Goal: Task Accomplishment & Management: Complete application form

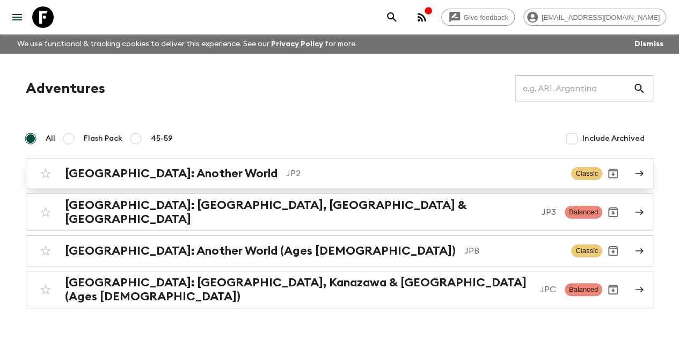
click at [153, 177] on h2 "[GEOGRAPHIC_DATA]: Another World" at bounding box center [171, 173] width 212 height 14
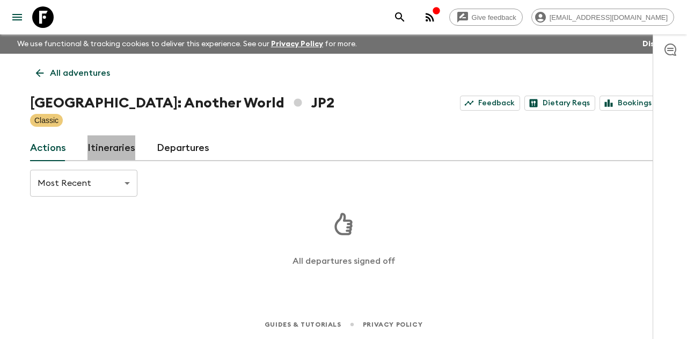
click at [117, 143] on link "Itineraries" at bounding box center [111, 148] width 48 height 26
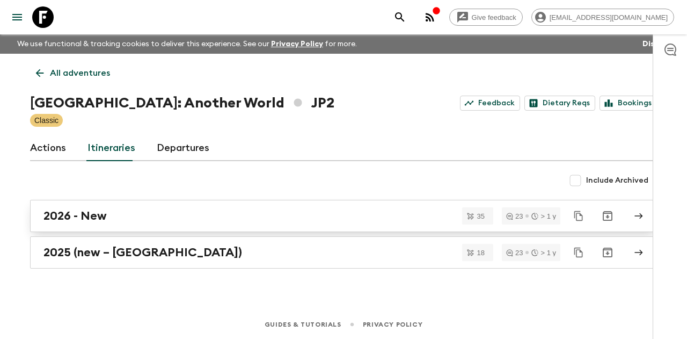
click at [189, 211] on div "2026 - New" at bounding box center [333, 216] width 580 height 14
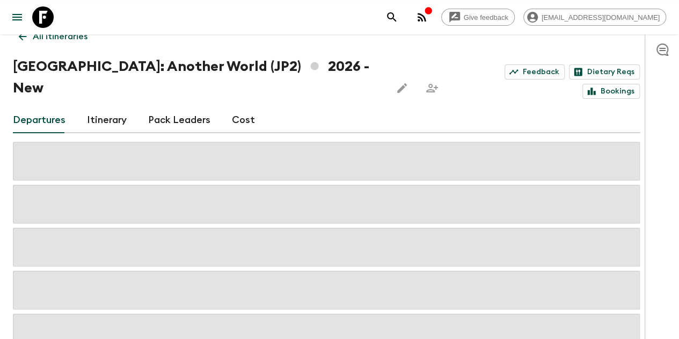
scroll to position [54, 0]
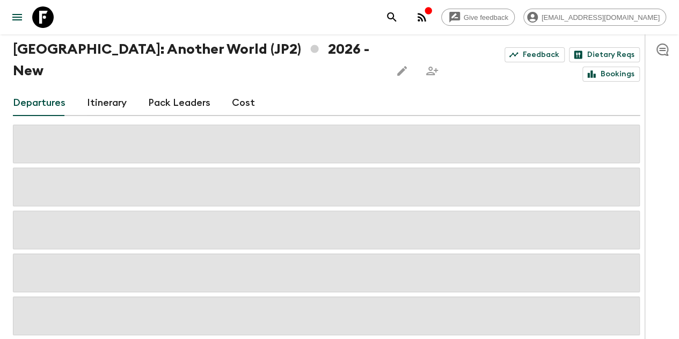
click at [199, 90] on link "Pack Leaders" at bounding box center [179, 103] width 62 height 26
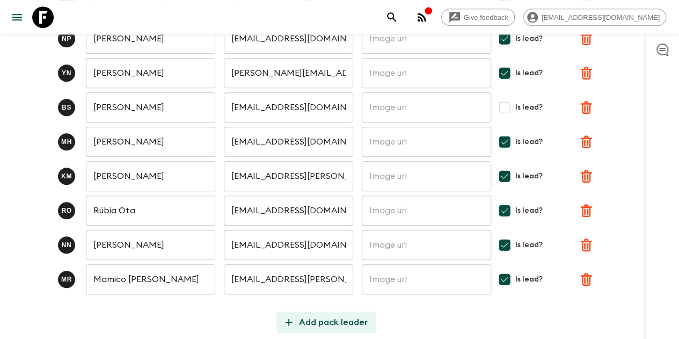
scroll to position [322, 0]
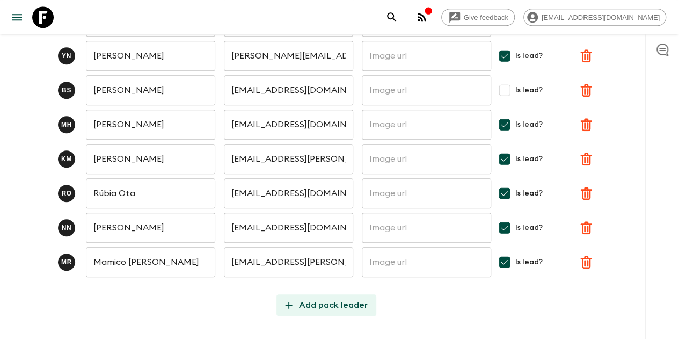
click at [348, 298] on p "Add pack leader" at bounding box center [333, 304] width 69 height 13
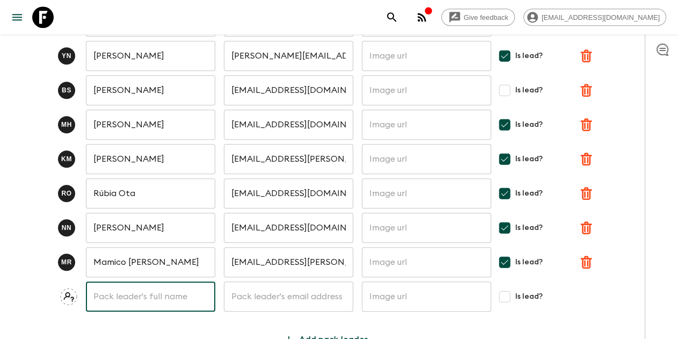
click at [189, 281] on input "text" at bounding box center [150, 296] width 129 height 30
type input "[PERSON_NAME]"
click at [603, 281] on div "[PERSON_NAME] ​ ​ ​ Is lead?" at bounding box center [326, 296] width 627 height 30
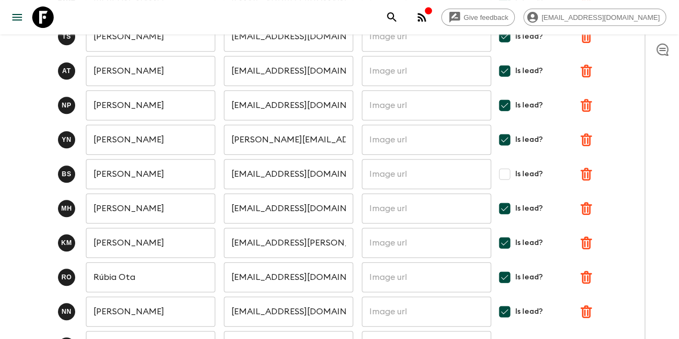
scroll to position [215, 0]
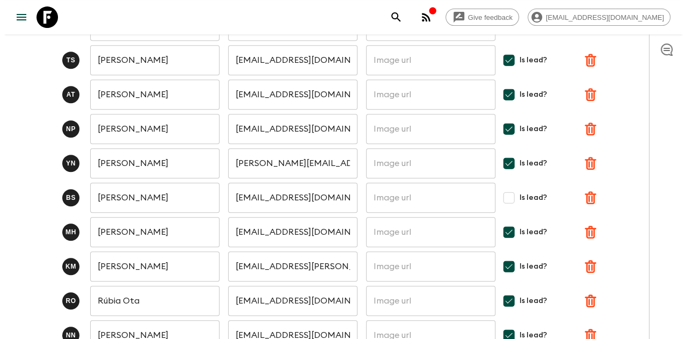
scroll to position [54, 0]
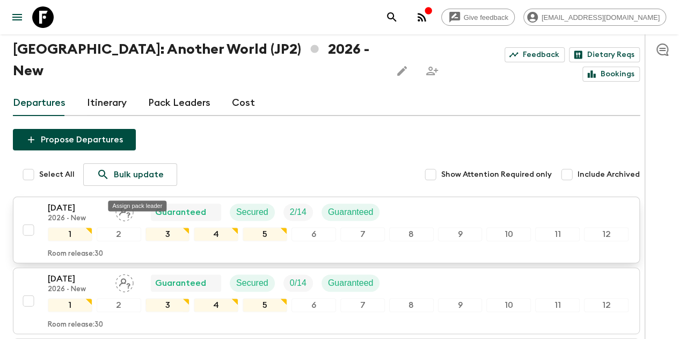
click at [134, 203] on icon "Assign pack leader" at bounding box center [124, 212] width 18 height 18
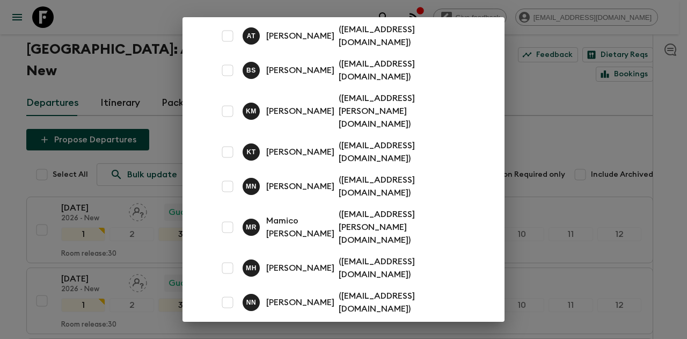
scroll to position [107, 0]
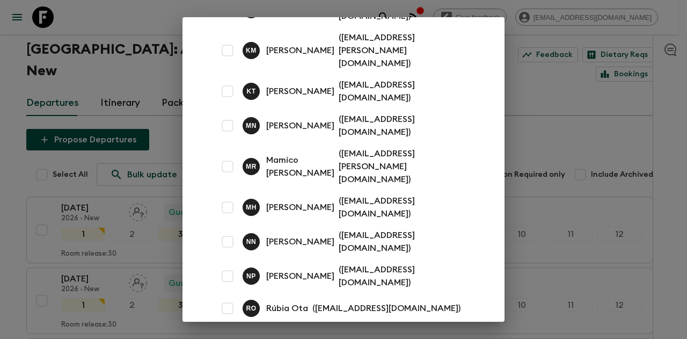
click at [229, 265] on input "checkbox" at bounding box center [227, 275] width 21 height 21
checkbox input "true"
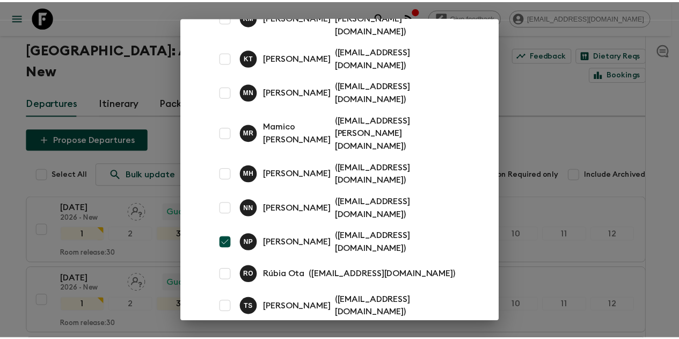
scroll to position [170, 0]
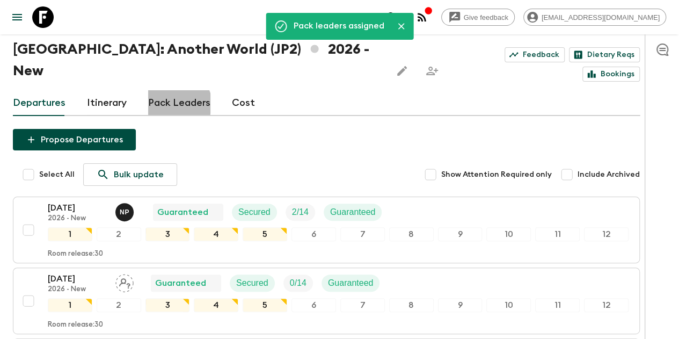
click at [188, 90] on link "Pack Leaders" at bounding box center [179, 103] width 62 height 26
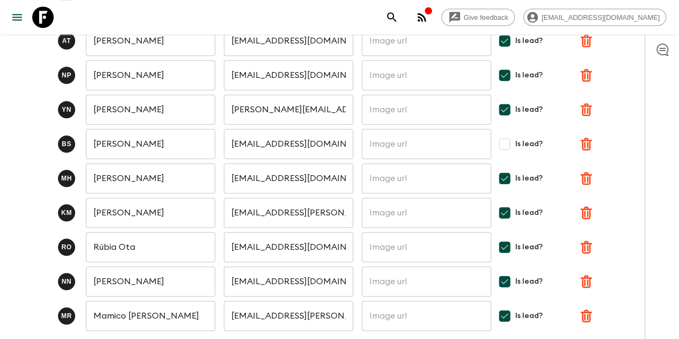
scroll to position [336, 0]
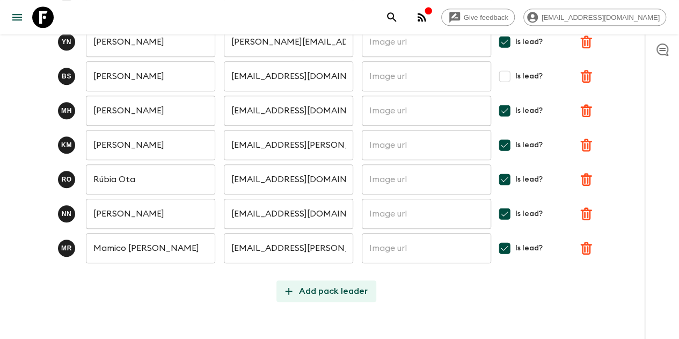
click at [342, 280] on button "Add pack leader" at bounding box center [326, 290] width 100 height 21
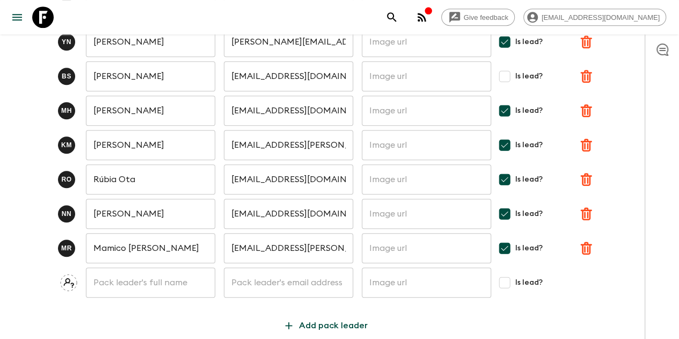
click at [144, 267] on input "text" at bounding box center [150, 282] width 129 height 30
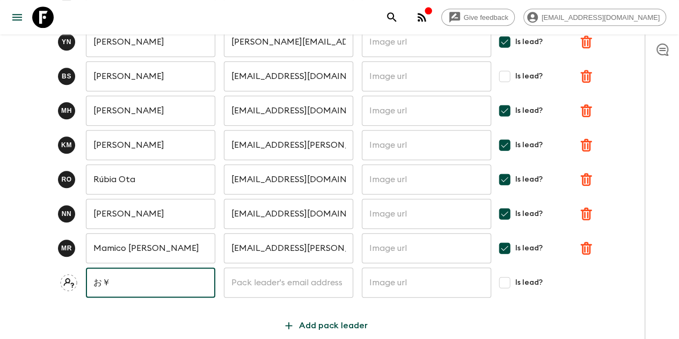
type input "お"
type input "[PERSON_NAME]"
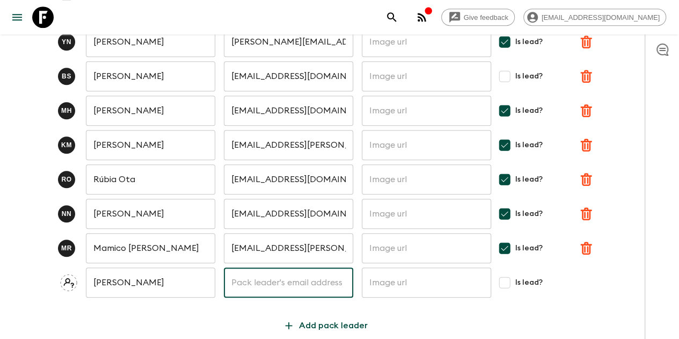
click at [284, 267] on input "text" at bounding box center [288, 282] width 129 height 30
paste input "[EMAIL_ADDRESS][DOMAIN_NAME]"
type input "[EMAIL_ADDRESS][DOMAIN_NAME]"
click at [595, 276] on icon "submit" at bounding box center [588, 282] width 13 height 13
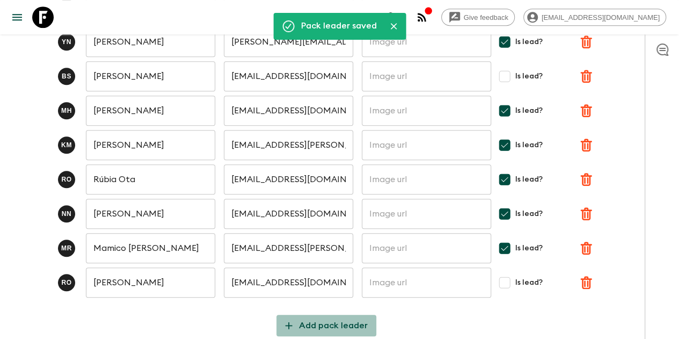
click at [343, 319] on p "Add pack leader" at bounding box center [333, 325] width 69 height 13
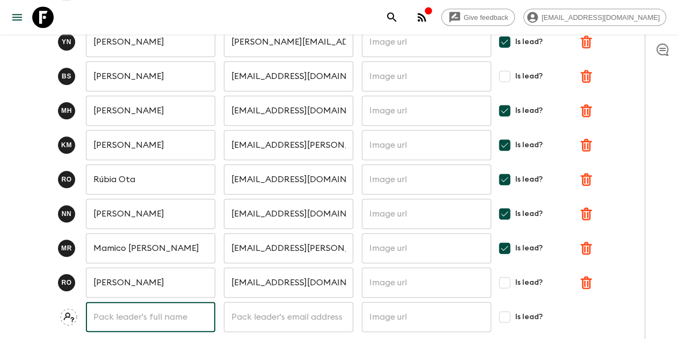
click at [175, 302] on input "text" at bounding box center [150, 317] width 129 height 30
click at [108, 302] on input "text" at bounding box center [150, 317] width 129 height 30
type input "[PERSON_NAME]"
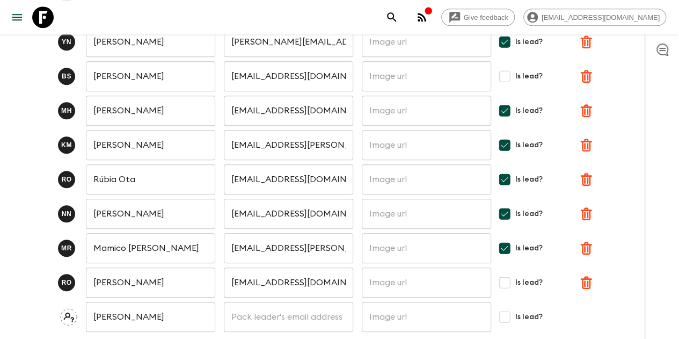
click at [326, 302] on input "text" at bounding box center [288, 317] width 129 height 30
paste input "[EMAIL_ADDRESS][DOMAIN_NAME]"
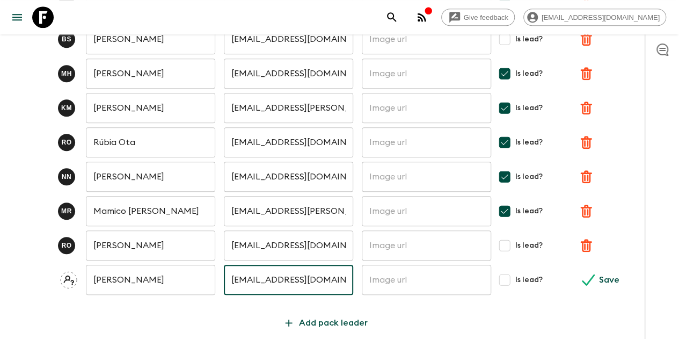
scroll to position [390, 0]
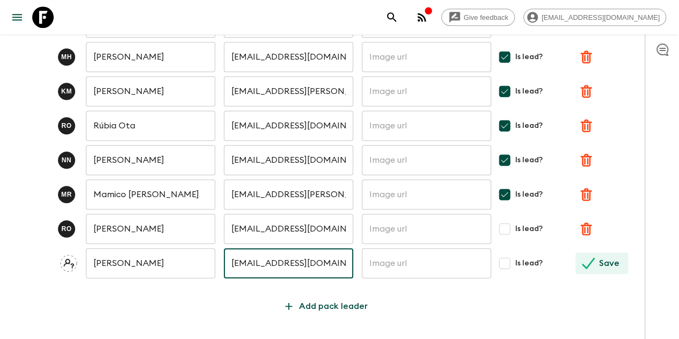
type input "[EMAIL_ADDRESS][DOMAIN_NAME]"
click at [595, 256] on icon "submit" at bounding box center [588, 262] width 13 height 13
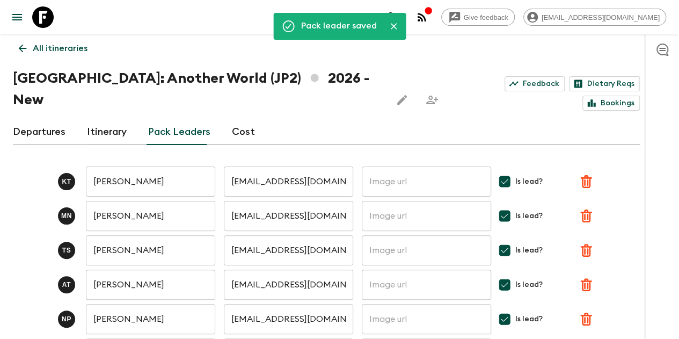
scroll to position [0, 0]
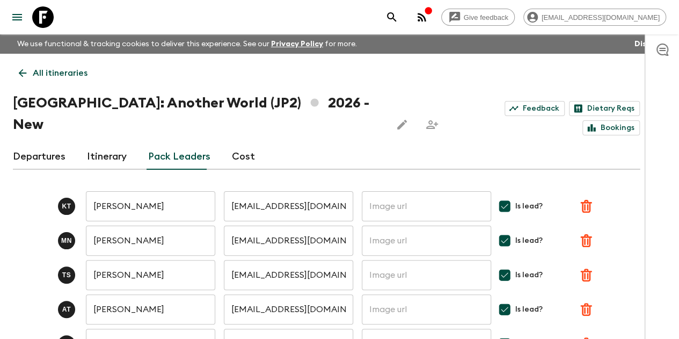
click at [64, 144] on link "Departures" at bounding box center [39, 157] width 53 height 26
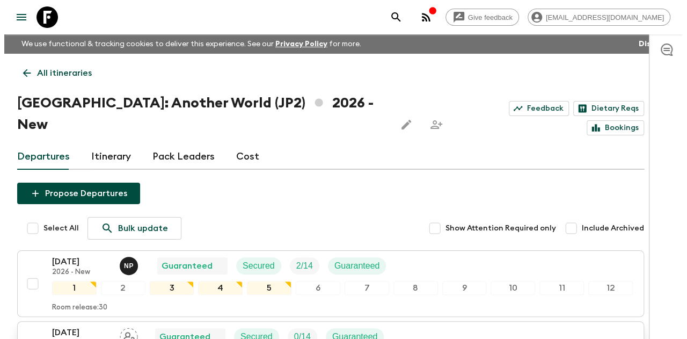
scroll to position [107, 0]
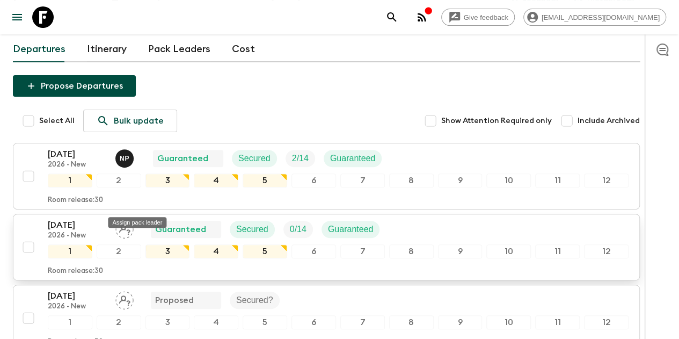
click at [134, 220] on icon "Assign pack leader" at bounding box center [124, 229] width 18 height 18
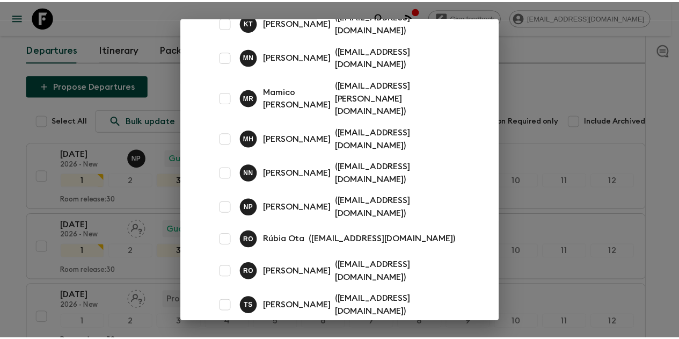
scroll to position [215, 0]
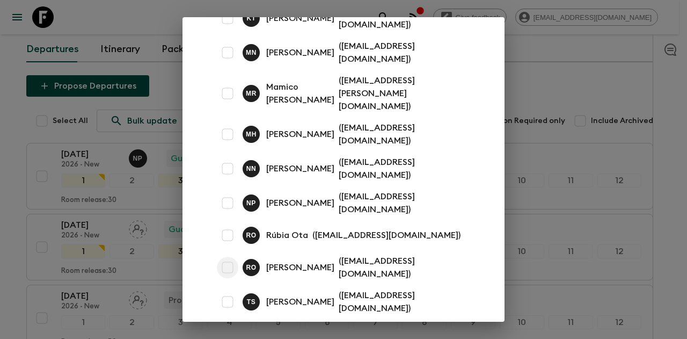
click at [233, 256] on input "checkbox" at bounding box center [227, 266] width 21 height 21
checkbox input "true"
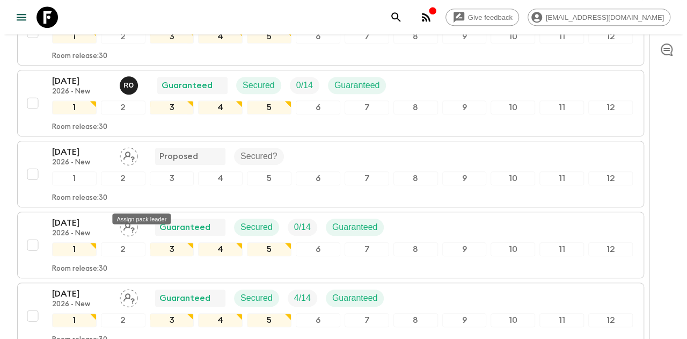
scroll to position [268, 0]
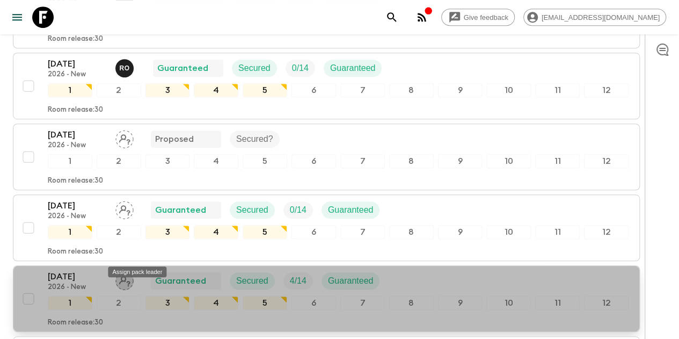
click at [134, 272] on icon "Assign pack leader" at bounding box center [124, 281] width 18 height 18
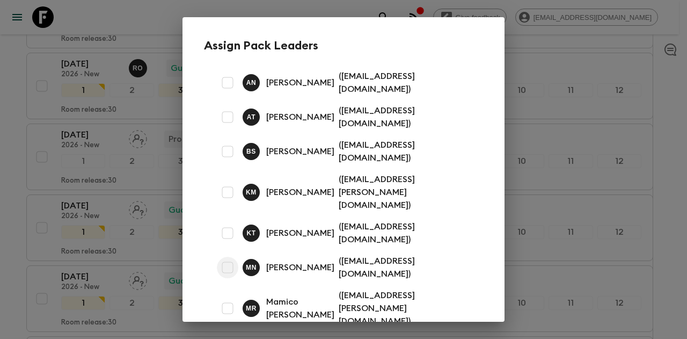
click at [225, 256] on input "checkbox" at bounding box center [227, 266] width 21 height 21
checkbox input "true"
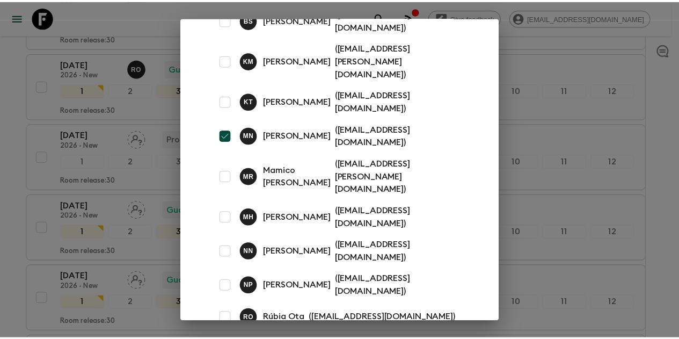
scroll to position [215, 0]
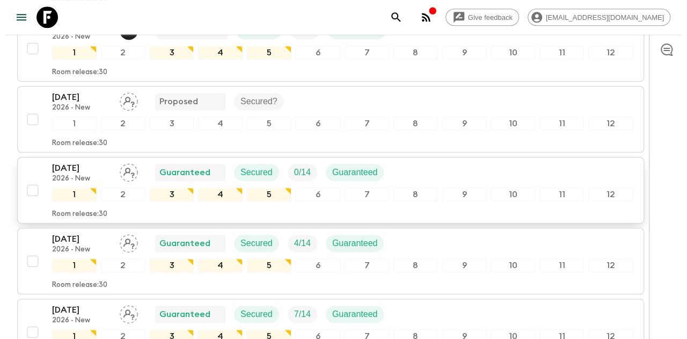
scroll to position [322, 0]
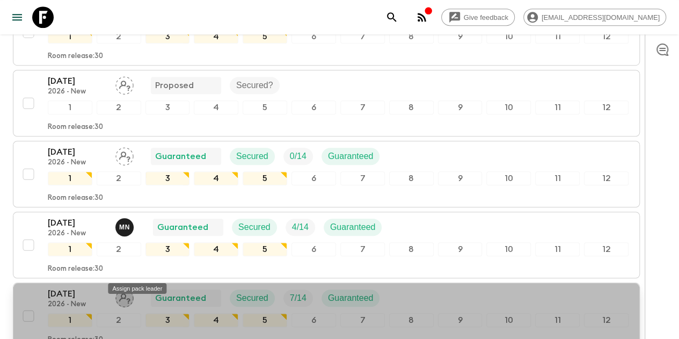
click at [134, 289] on icon "Assign pack leader" at bounding box center [124, 298] width 18 height 18
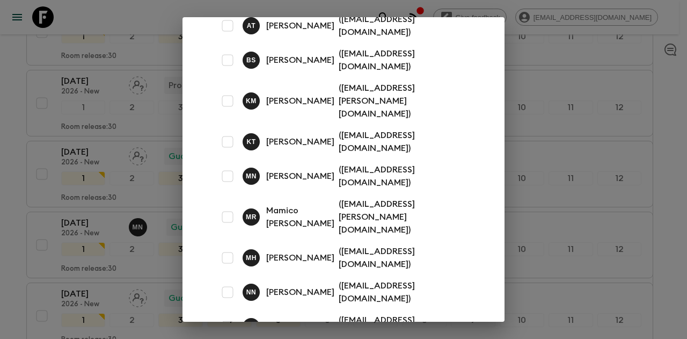
scroll to position [107, 0]
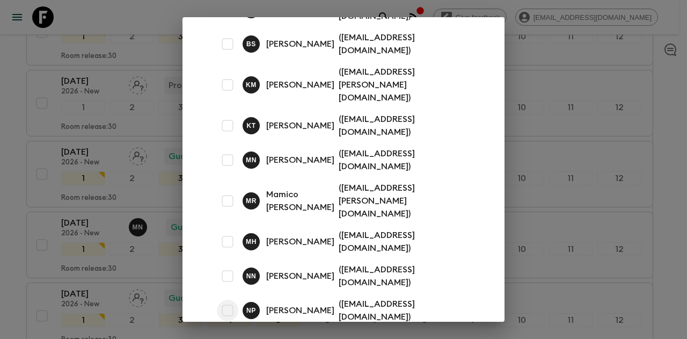
click at [230, 299] on input "checkbox" at bounding box center [227, 309] width 21 height 21
checkbox input "true"
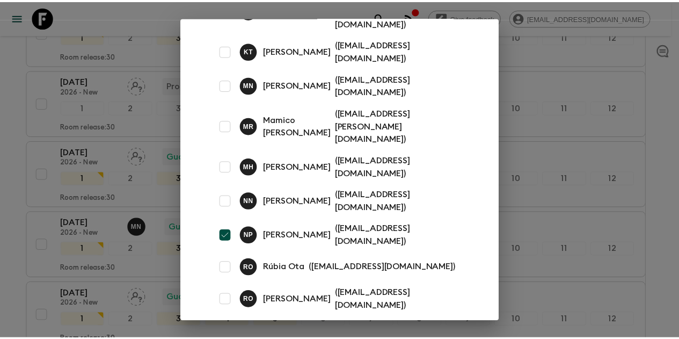
scroll to position [230, 0]
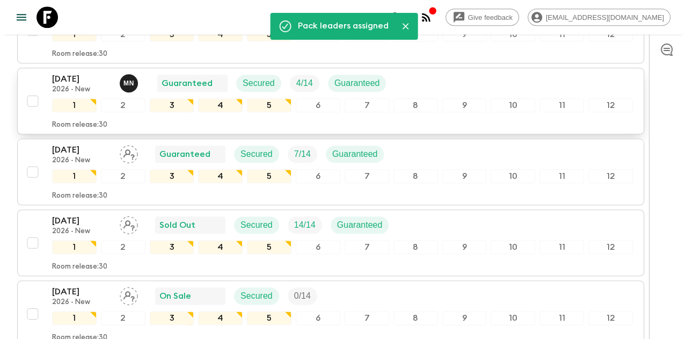
scroll to position [483, 0]
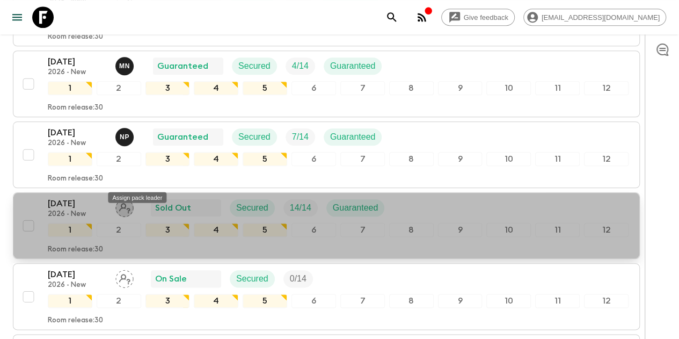
click at [134, 199] on icon "Assign pack leader" at bounding box center [124, 208] width 18 height 18
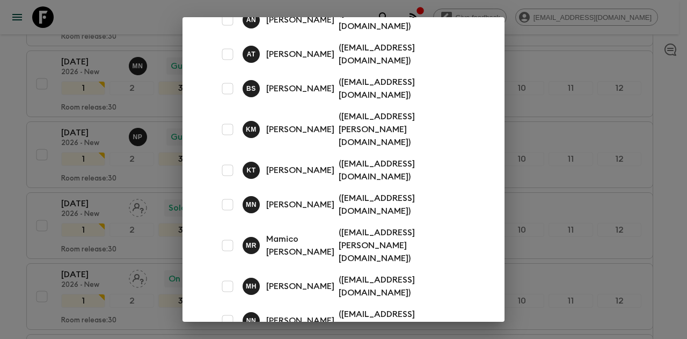
scroll to position [107, 0]
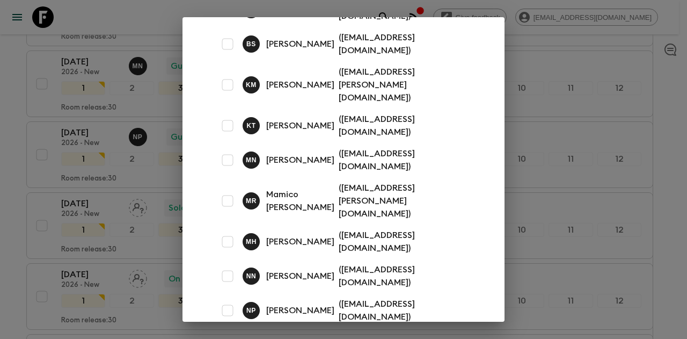
click at [231, 265] on input "checkbox" at bounding box center [227, 275] width 21 height 21
checkbox input "true"
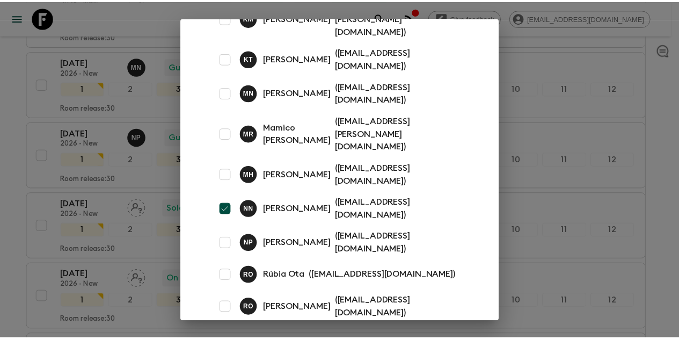
scroll to position [230, 0]
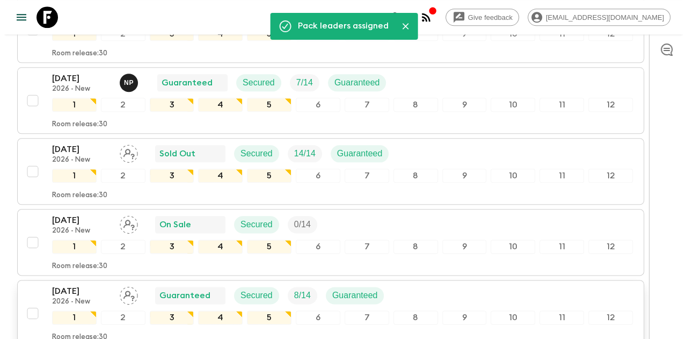
scroll to position [590, 0]
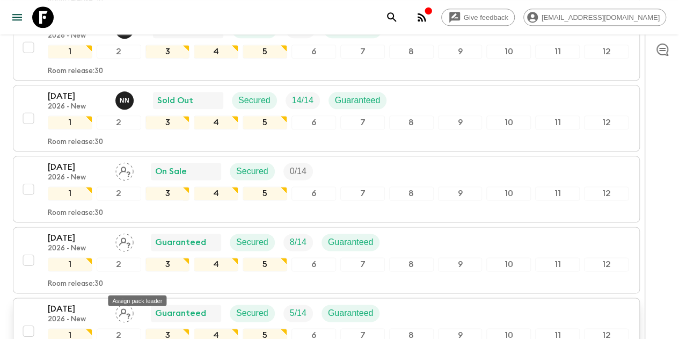
click at [130, 304] on icon "Assign pack leader" at bounding box center [124, 313] width 18 height 18
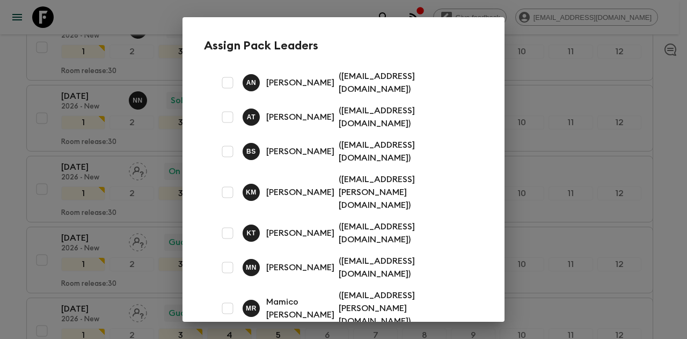
scroll to position [54, 0]
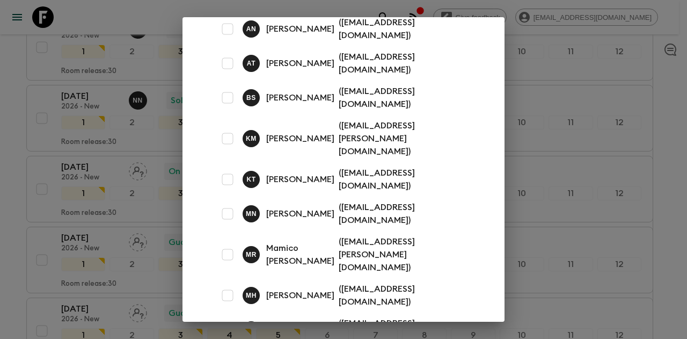
click at [228, 203] on input "checkbox" at bounding box center [227, 213] width 21 height 21
checkbox input "true"
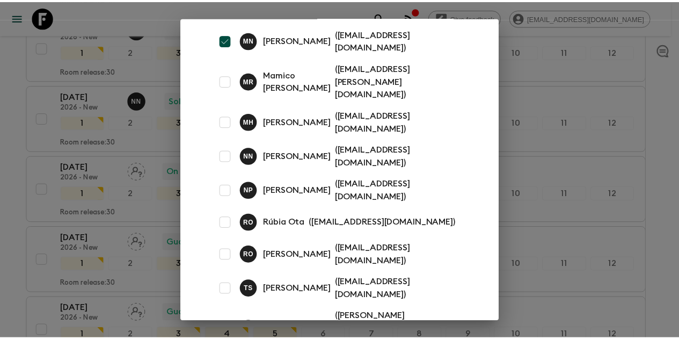
scroll to position [230, 0]
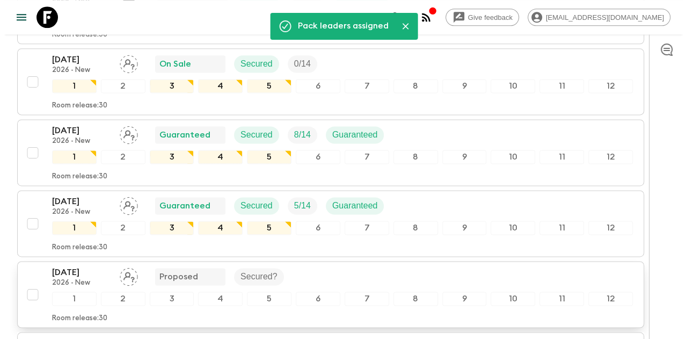
scroll to position [751, 0]
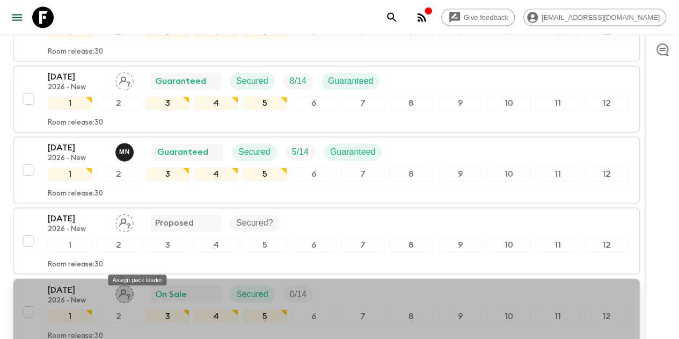
click at [134, 284] on icon "Assign pack leader" at bounding box center [124, 293] width 18 height 18
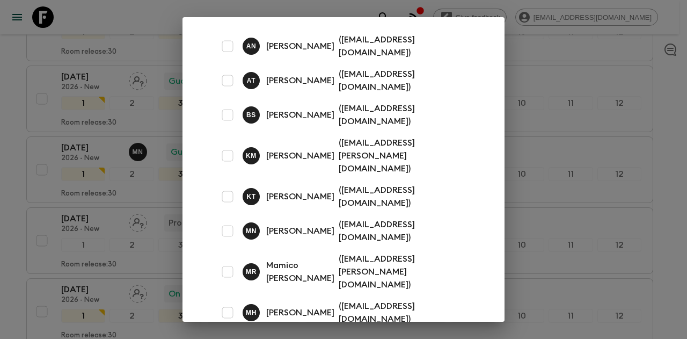
scroll to position [54, 0]
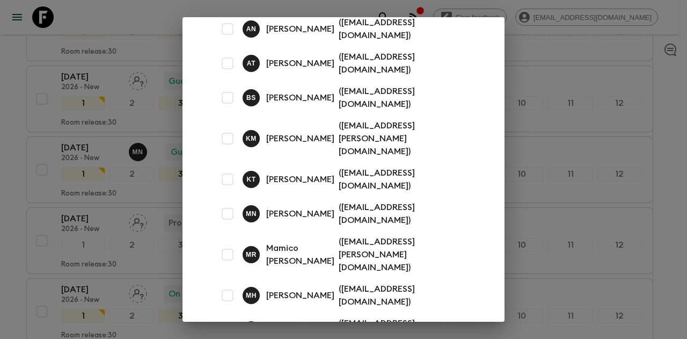
click at [232, 319] on input "checkbox" at bounding box center [227, 329] width 21 height 21
checkbox input "true"
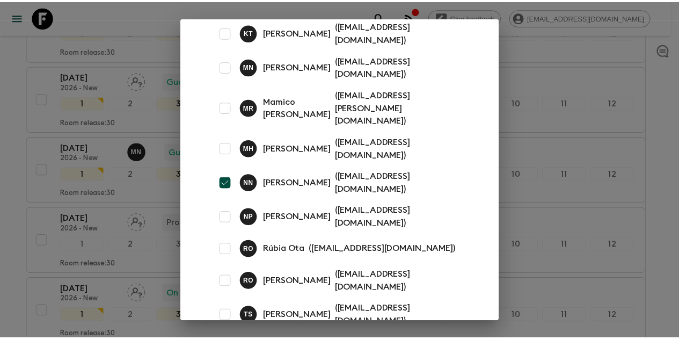
scroll to position [230, 0]
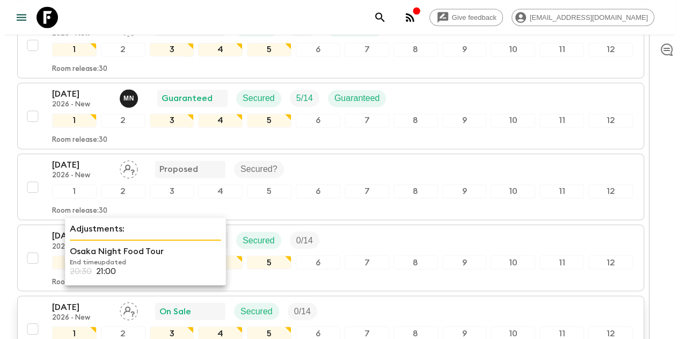
scroll to position [859, 0]
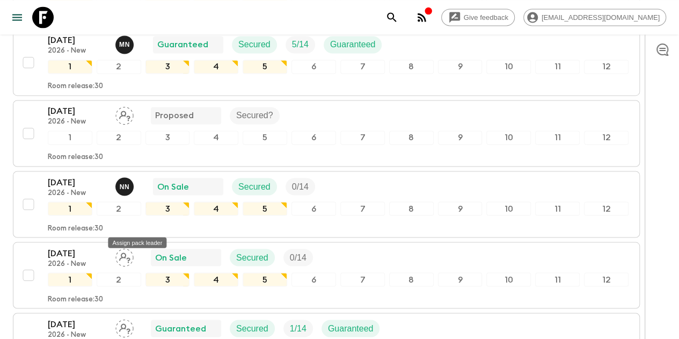
click at [138, 230] on div "Assign pack leader" at bounding box center [137, 238] width 61 height 19
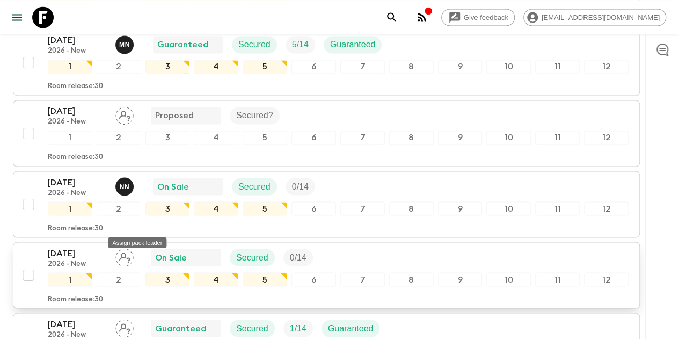
click at [130, 252] on icon "Assign pack leader" at bounding box center [124, 257] width 11 height 10
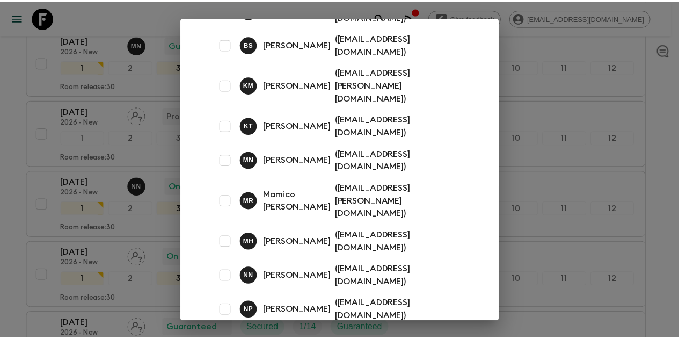
scroll to position [0, 0]
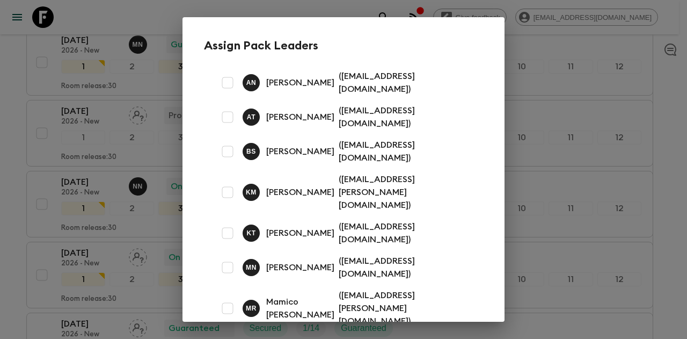
click at [0, 258] on div "Assign Pack Leaders A N [PERSON_NAME] ( [EMAIL_ADDRESS][DOMAIN_NAME] ) A T [PER…" at bounding box center [343, 169] width 687 height 339
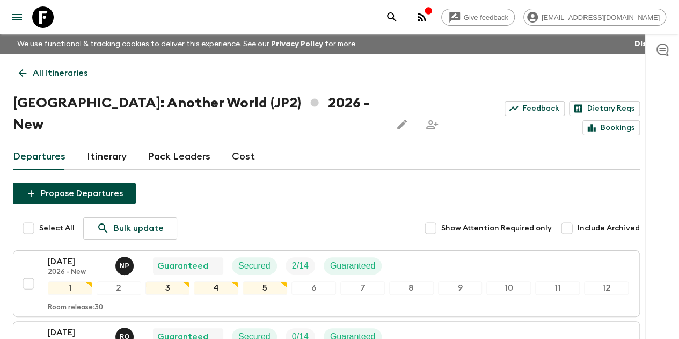
click at [181, 144] on link "Pack Leaders" at bounding box center [179, 157] width 62 height 26
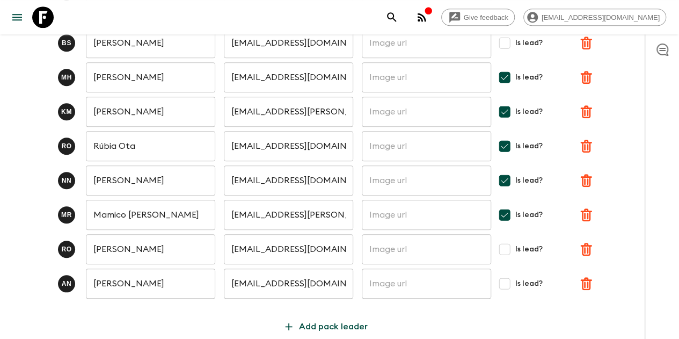
scroll to position [405, 0]
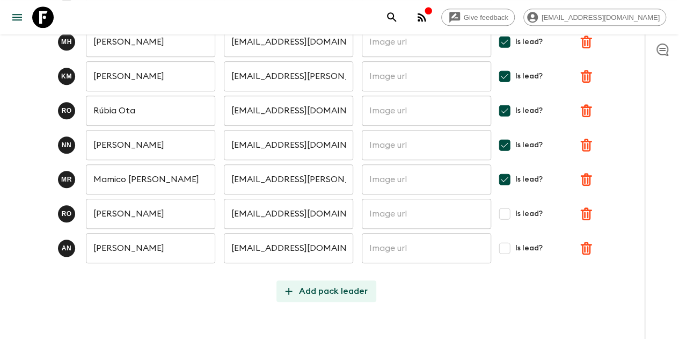
click at [313, 284] on p "Add pack leader" at bounding box center [333, 290] width 69 height 13
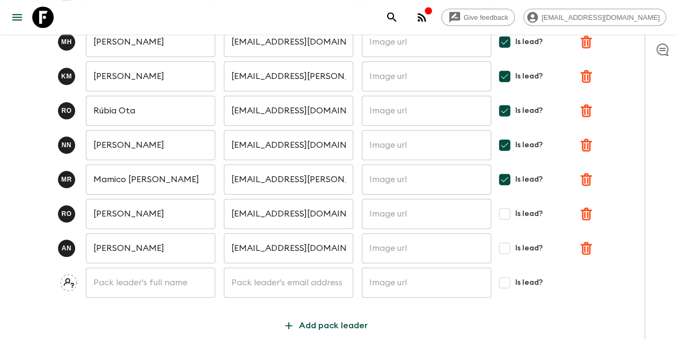
click at [182, 267] on input "text" at bounding box center [150, 282] width 129 height 30
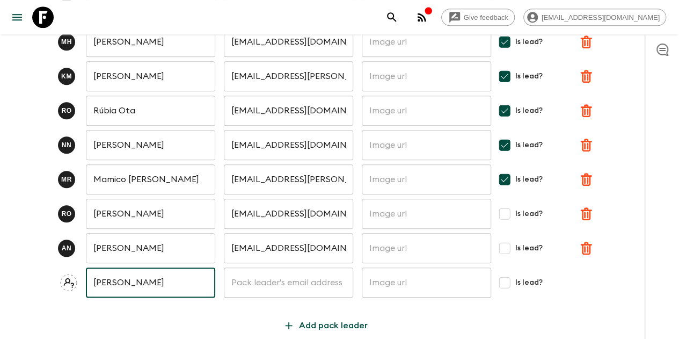
type input "[PERSON_NAME]"
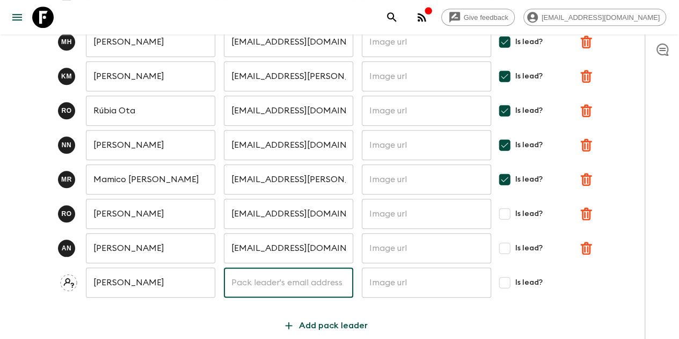
click at [265, 267] on input "text" at bounding box center [288, 282] width 129 height 30
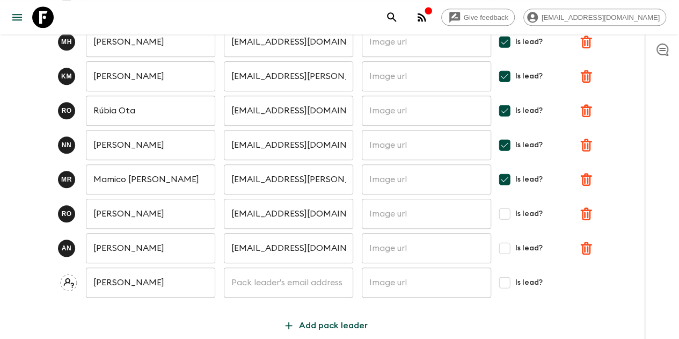
click at [298, 267] on input "text" at bounding box center [288, 282] width 129 height 30
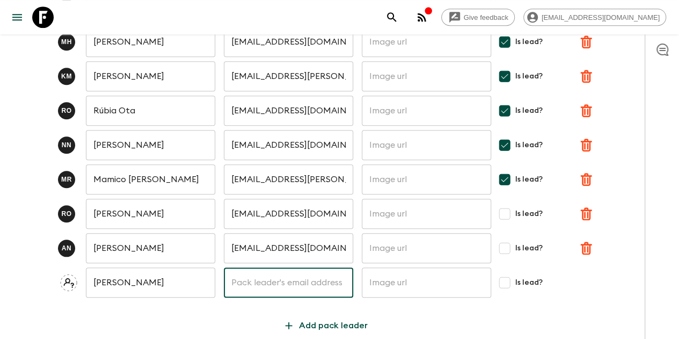
paste input "[EMAIL_ADDRESS][DOMAIN_NAME]"
type input "[EMAIL_ADDRESS][DOMAIN_NAME]"
click at [595, 276] on icon "submit" at bounding box center [588, 282] width 13 height 13
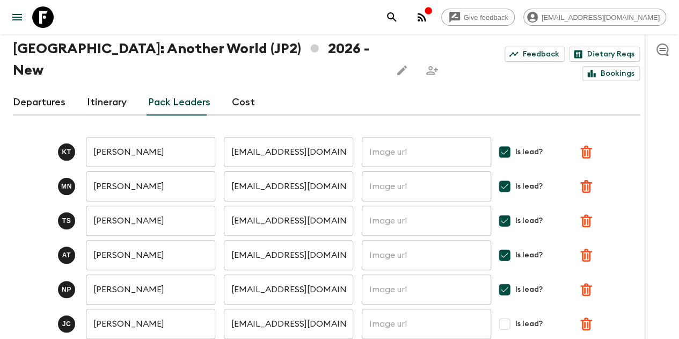
scroll to position [0, 0]
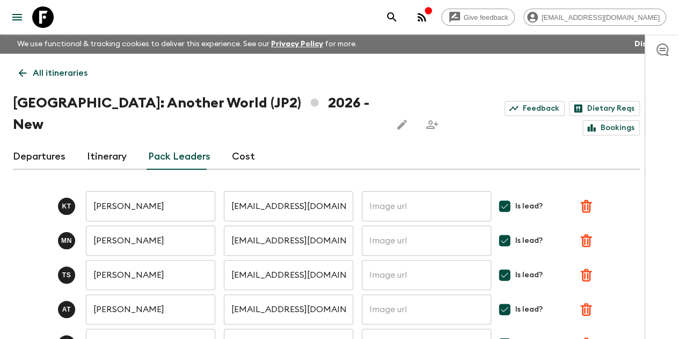
click at [65, 144] on link "Departures" at bounding box center [39, 157] width 53 height 26
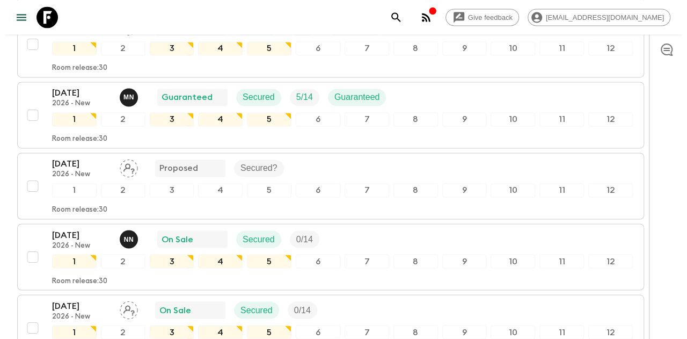
scroll to position [859, 0]
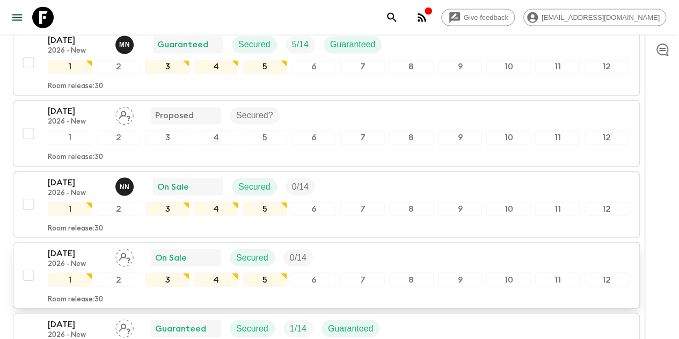
click at [134, 248] on icon "Assign pack leader" at bounding box center [124, 257] width 18 height 18
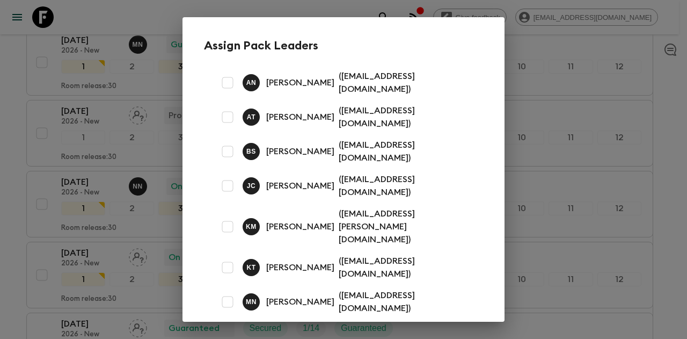
click at [229, 175] on input "checkbox" at bounding box center [227, 185] width 21 height 21
checkbox input "true"
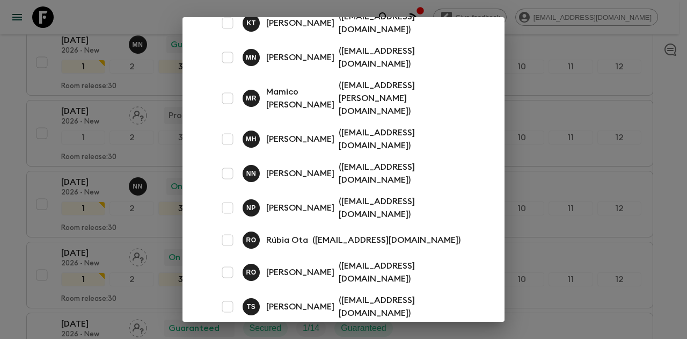
scroll to position [260, 0]
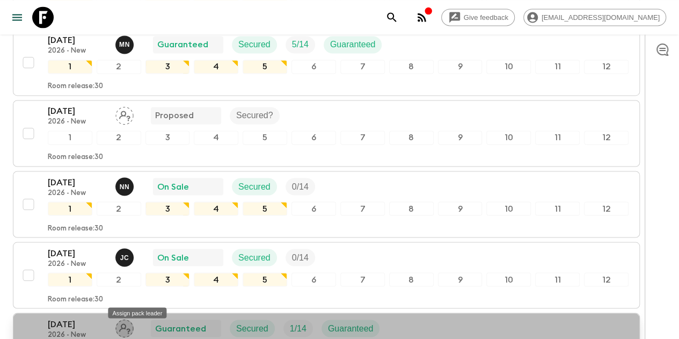
click at [134, 319] on icon "Assign pack leader" at bounding box center [124, 328] width 18 height 18
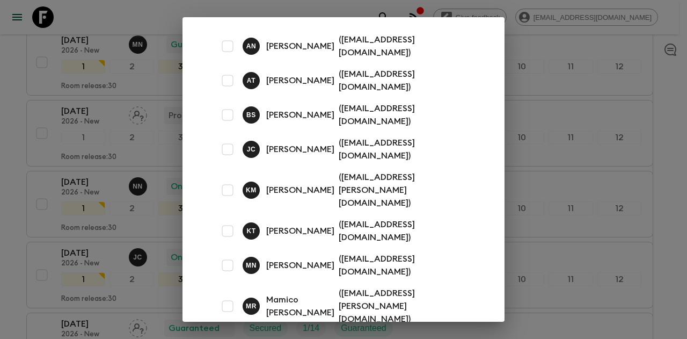
scroll to position [54, 0]
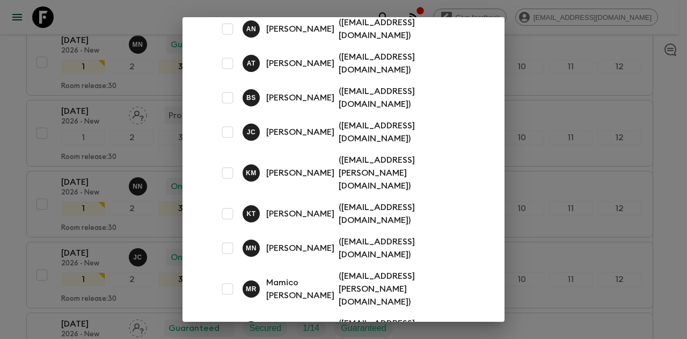
click at [229, 237] on input "checkbox" at bounding box center [227, 247] width 21 height 21
checkbox input "true"
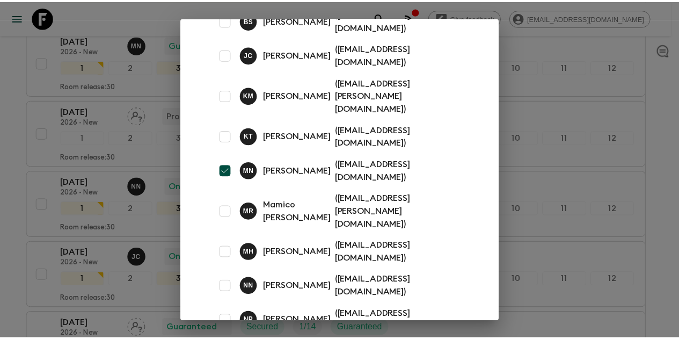
scroll to position [260, 0]
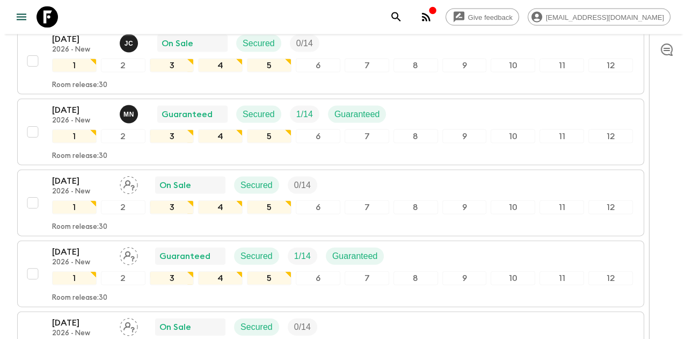
scroll to position [1073, 0]
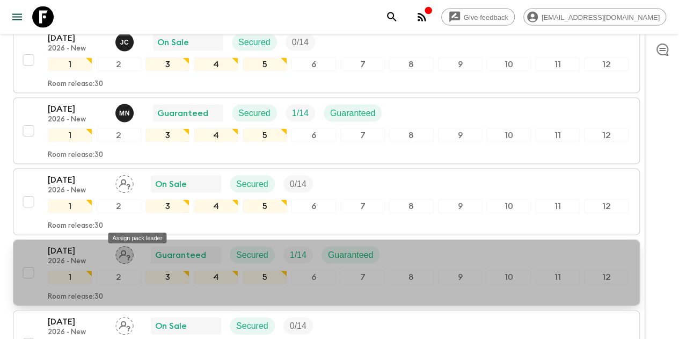
click at [131, 246] on icon "Assign pack leader" at bounding box center [124, 255] width 18 height 18
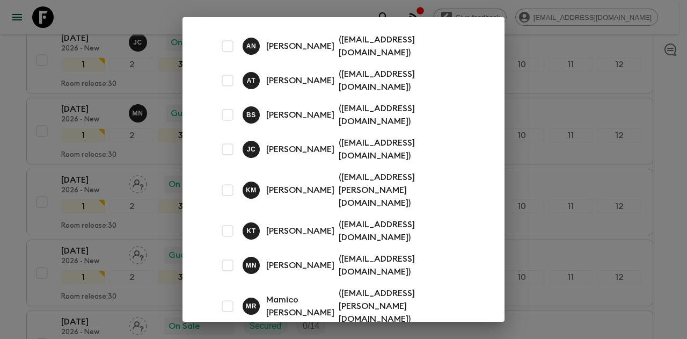
scroll to position [54, 0]
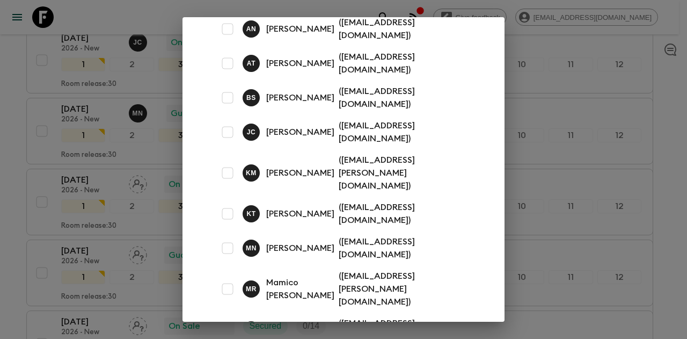
drag, startPoint x: 225, startPoint y: 207, endPoint x: 241, endPoint y: 206, distance: 16.7
click at [224, 237] on input "checkbox" at bounding box center [227, 247] width 21 height 21
checkbox input "true"
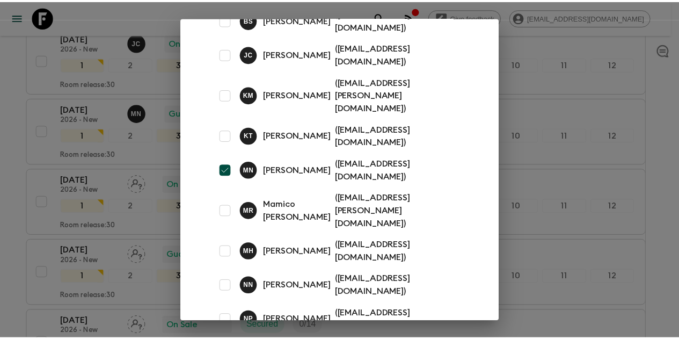
scroll to position [260, 0]
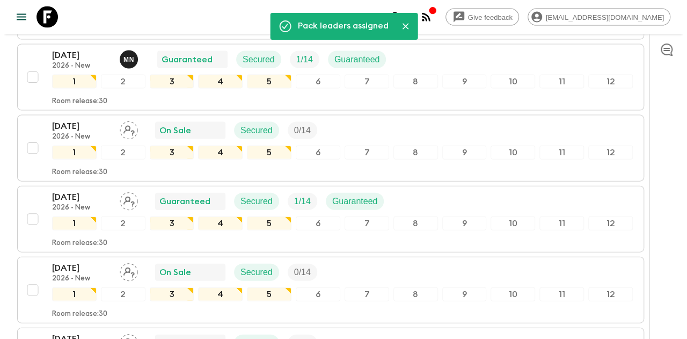
scroll to position [1181, 0]
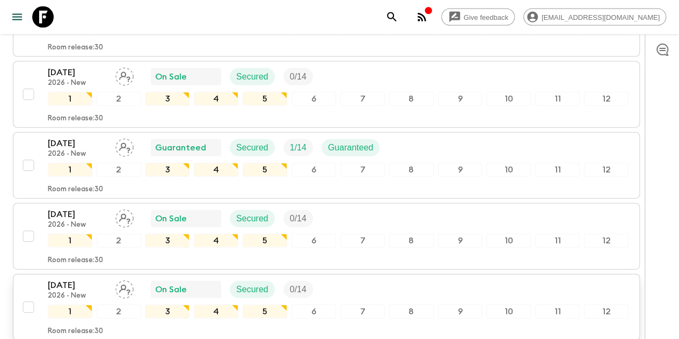
click at [134, 280] on icon "Assign pack leader" at bounding box center [124, 289] width 18 height 18
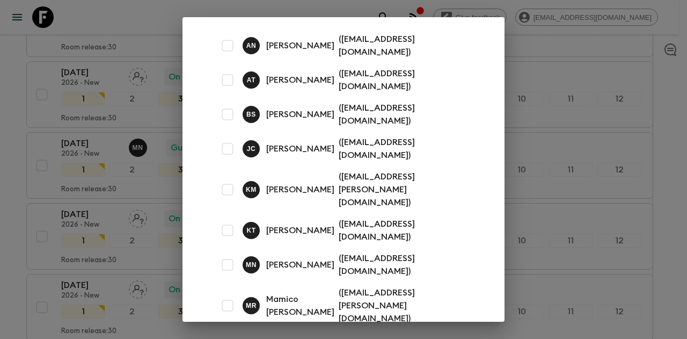
scroll to position [54, 0]
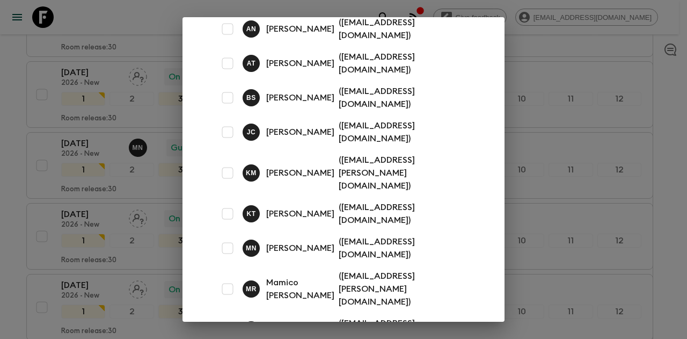
checkbox input "true"
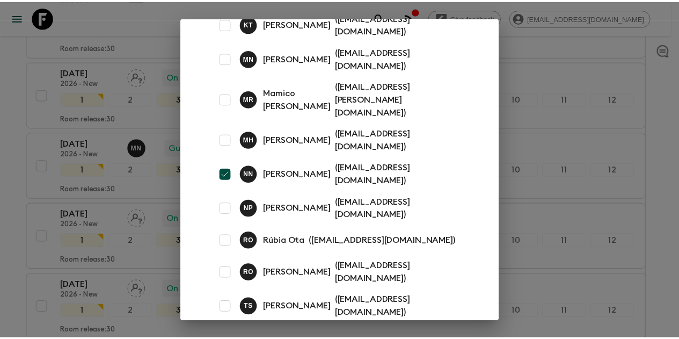
scroll to position [260, 0]
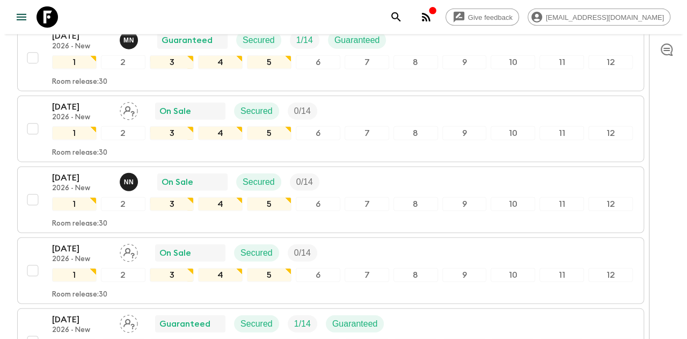
scroll to position [1342, 0]
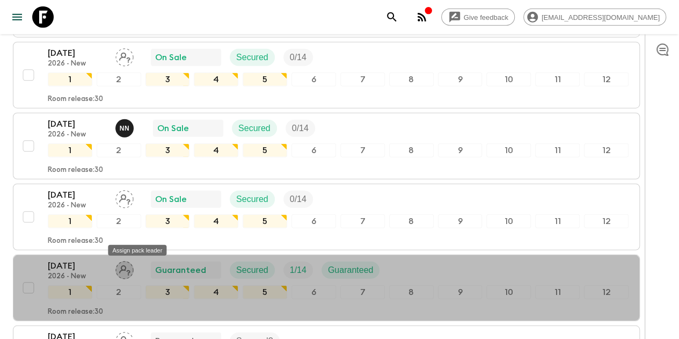
click at [134, 261] on icon "Assign pack leader" at bounding box center [124, 270] width 18 height 18
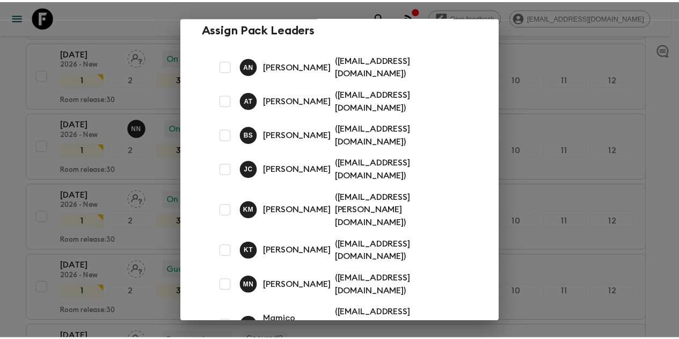
scroll to position [0, 0]
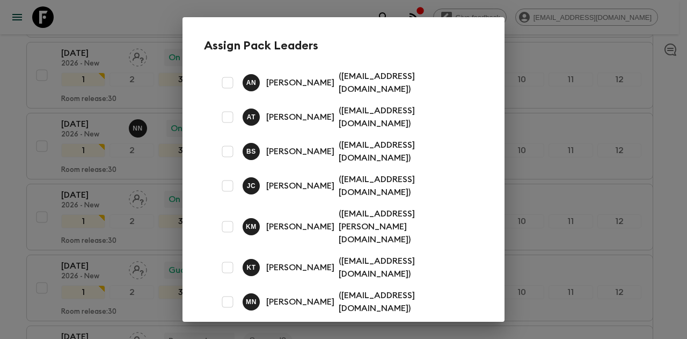
click at [549, 79] on div "Assign Pack Leaders A N [PERSON_NAME] ( [EMAIL_ADDRESS][DOMAIN_NAME] ) A T [PER…" at bounding box center [343, 169] width 687 height 339
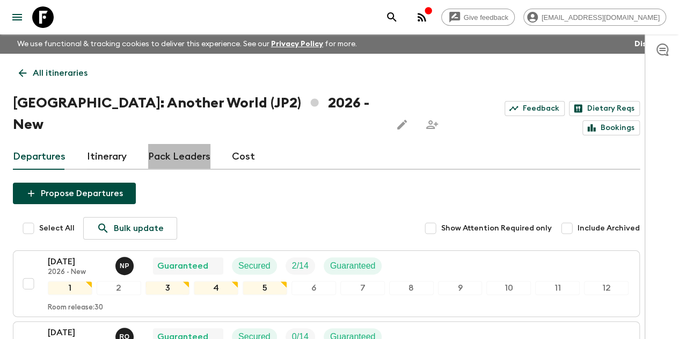
click at [207, 144] on link "Pack Leaders" at bounding box center [179, 157] width 62 height 26
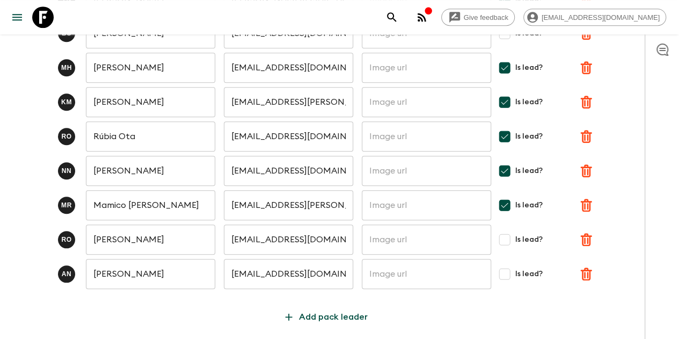
scroll to position [429, 0]
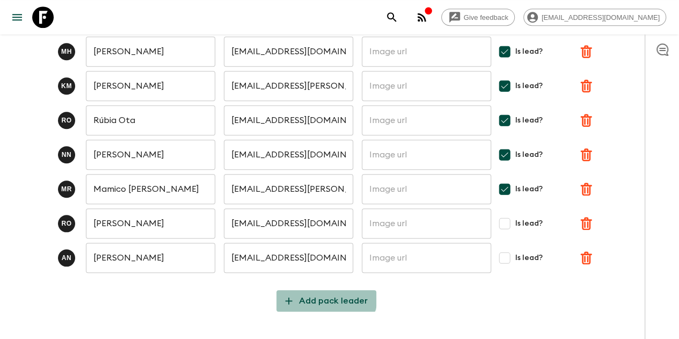
click at [337, 294] on p "Add pack leader" at bounding box center [333, 300] width 69 height 13
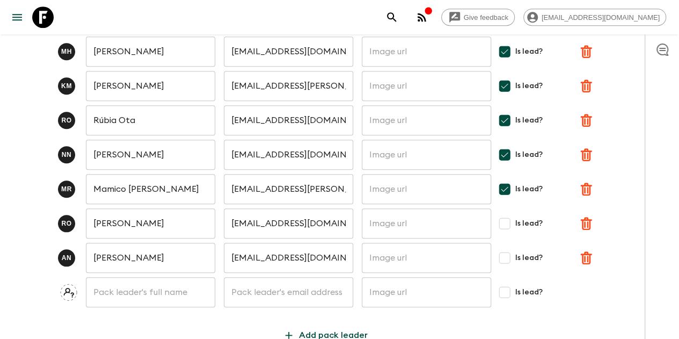
click at [177, 277] on input "text" at bounding box center [150, 292] width 129 height 30
type input "[PERSON_NAME]"
click at [326, 277] on input "text" at bounding box center [288, 292] width 129 height 30
paste input "[EMAIL_ADDRESS][DOMAIN_NAME]"
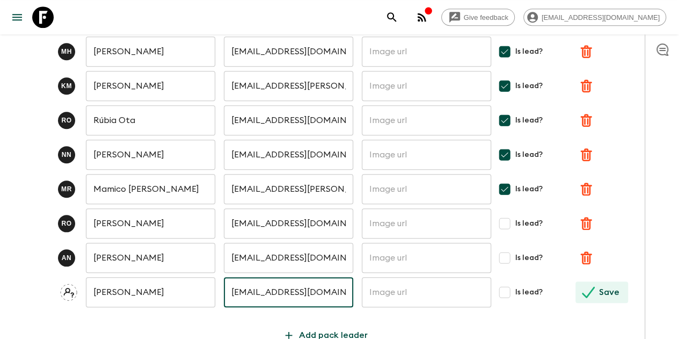
type input "[EMAIL_ADDRESS][DOMAIN_NAME]"
click at [595, 285] on icon "submit" at bounding box center [588, 291] width 13 height 13
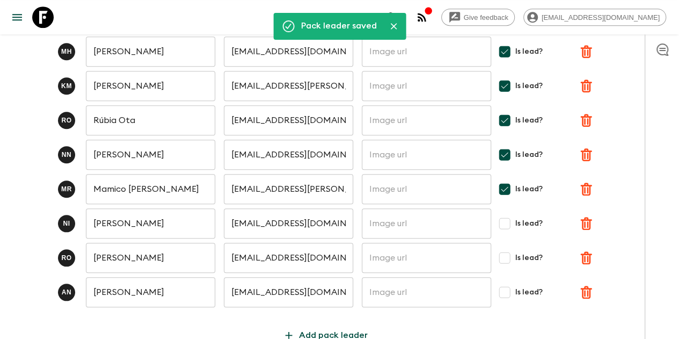
click at [515, 212] on input "Is lead?" at bounding box center [504, 222] width 21 height 21
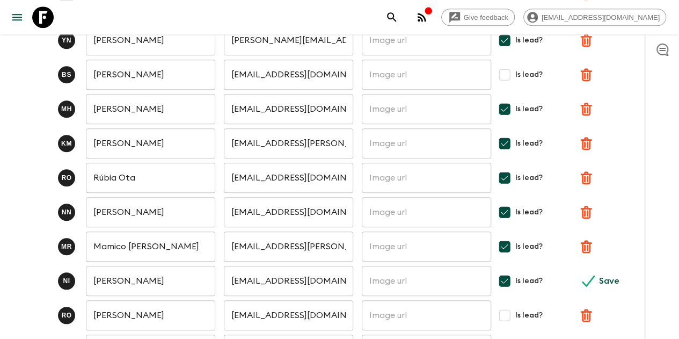
scroll to position [322, 0]
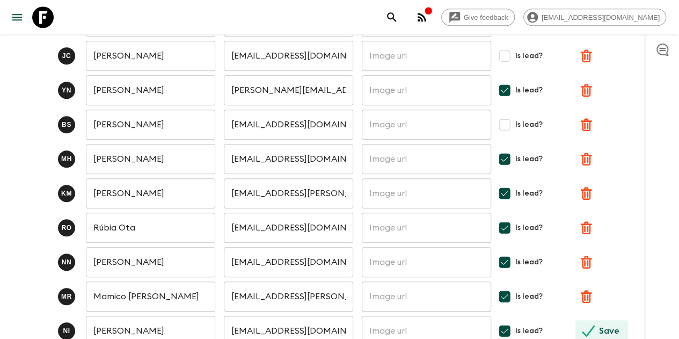
click at [608, 320] on button "Save" at bounding box center [601, 330] width 53 height 21
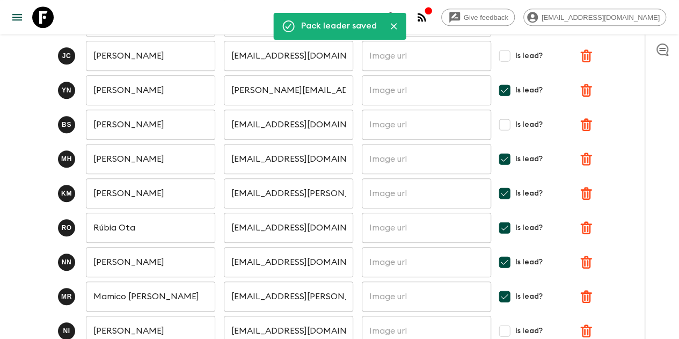
checkbox input "true"
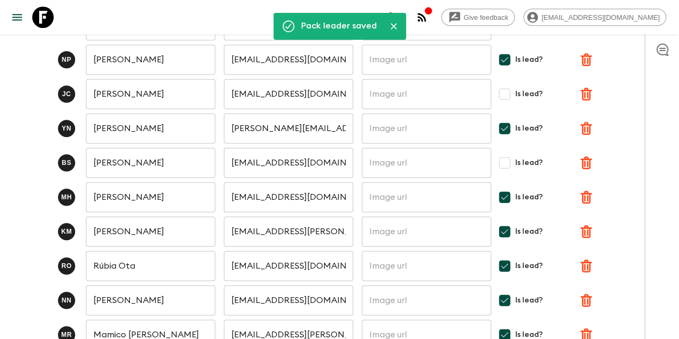
scroll to position [268, 0]
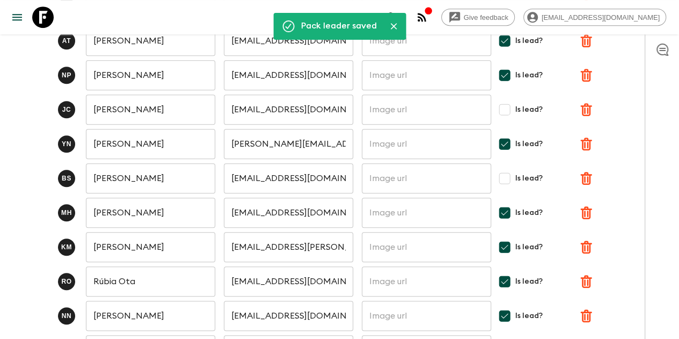
click at [515, 99] on input "Is lead?" at bounding box center [504, 109] width 21 height 21
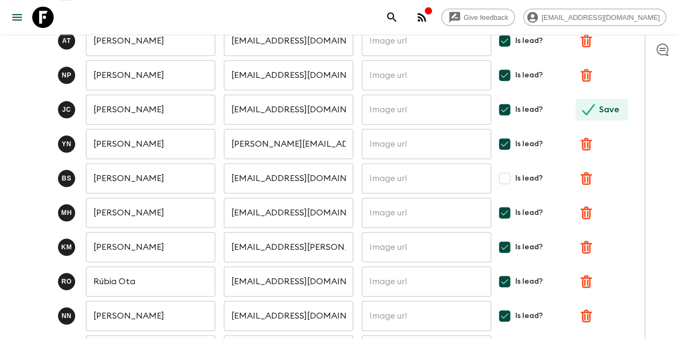
click at [595, 104] on icon "submit" at bounding box center [588, 109] width 13 height 11
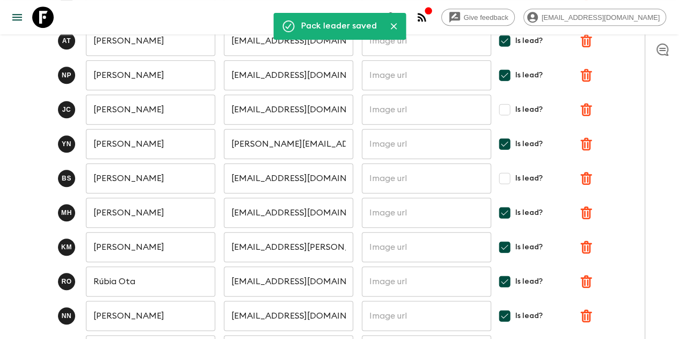
checkbox input "true"
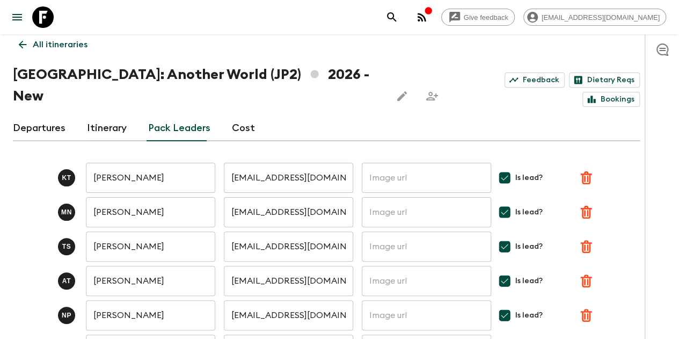
scroll to position [0, 0]
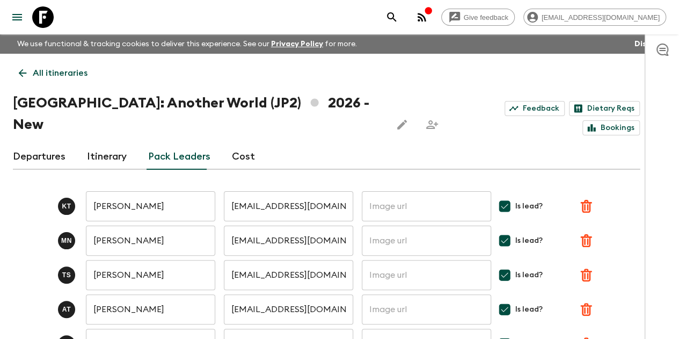
click at [33, 144] on link "Departures" at bounding box center [39, 157] width 53 height 26
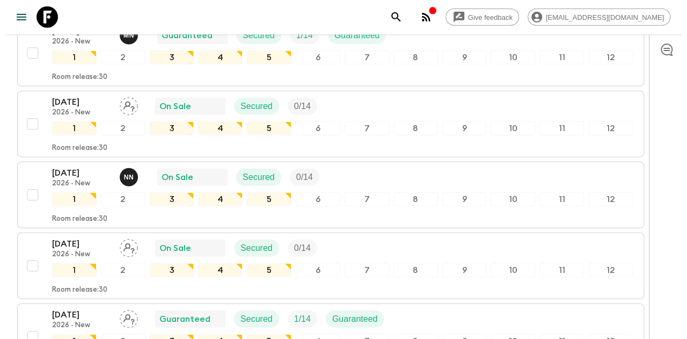
scroll to position [1395, 0]
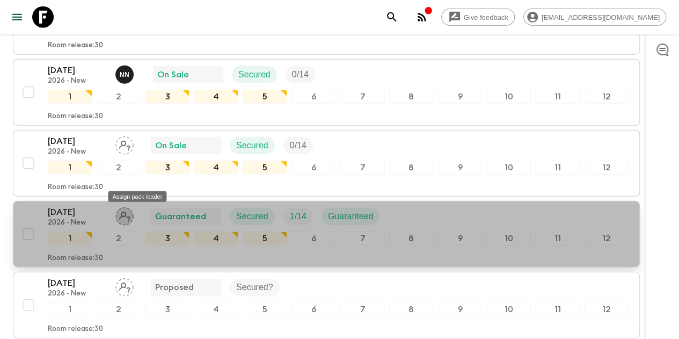
click at [134, 207] on icon "Assign pack leader" at bounding box center [124, 216] width 18 height 18
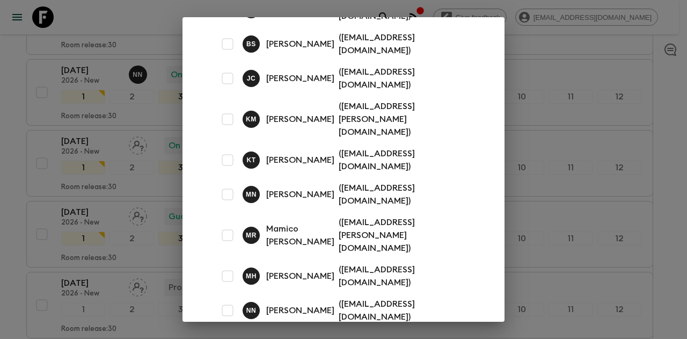
scroll to position [161, 0]
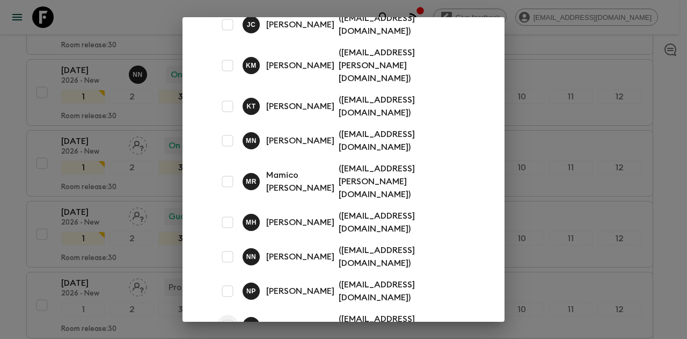
click at [224, 314] on input "checkbox" at bounding box center [227, 324] width 21 height 21
checkbox input "true"
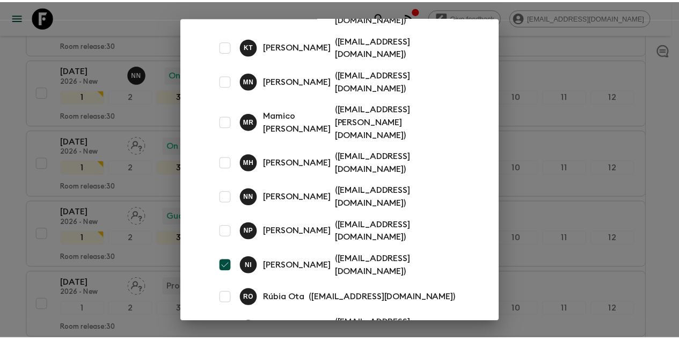
scroll to position [268, 0]
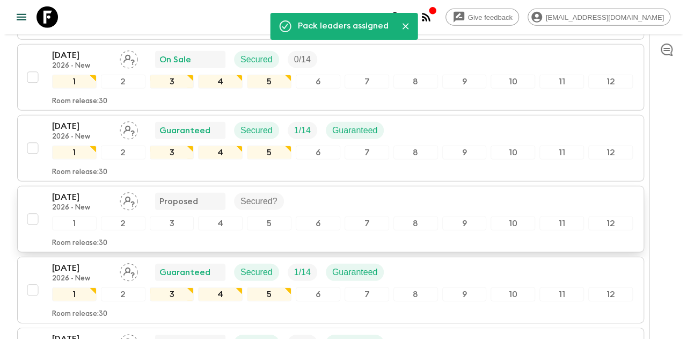
scroll to position [1502, 0]
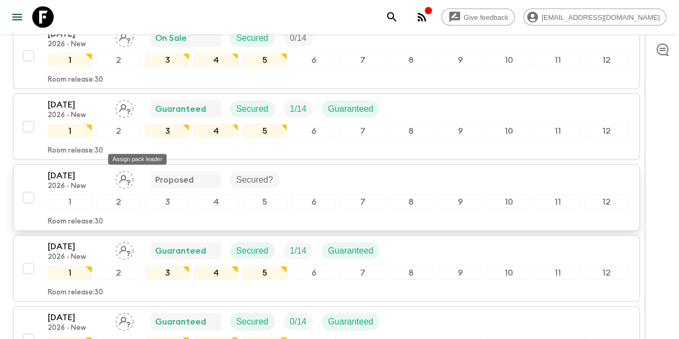
click at [134, 171] on icon "Assign pack leader" at bounding box center [124, 180] width 18 height 18
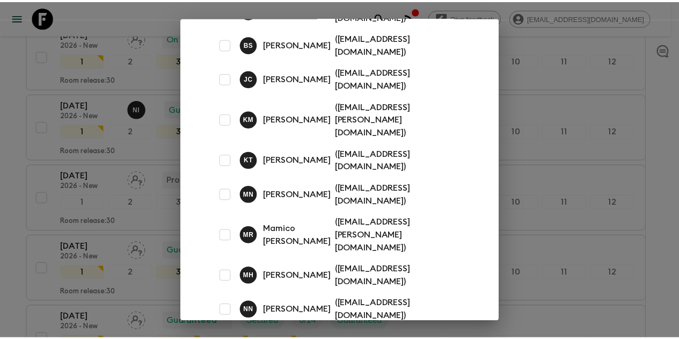
scroll to position [0, 0]
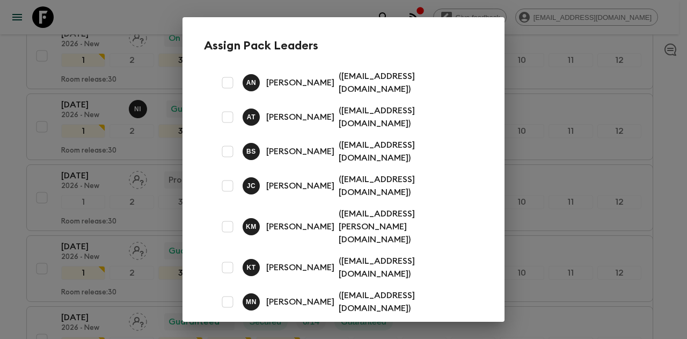
click at [0, 191] on div "Assign Pack Leaders A N [PERSON_NAME] ( [EMAIL_ADDRESS][DOMAIN_NAME] ) A T [PER…" at bounding box center [343, 169] width 687 height 339
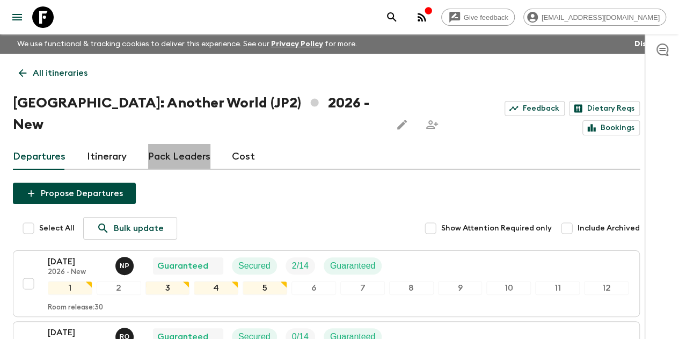
click at [205, 144] on link "Pack Leaders" at bounding box center [179, 157] width 62 height 26
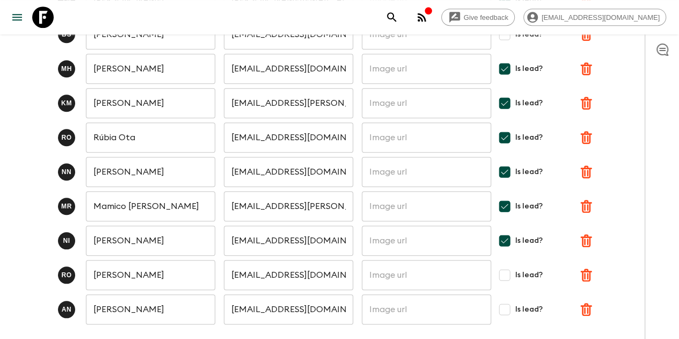
scroll to position [473, 0]
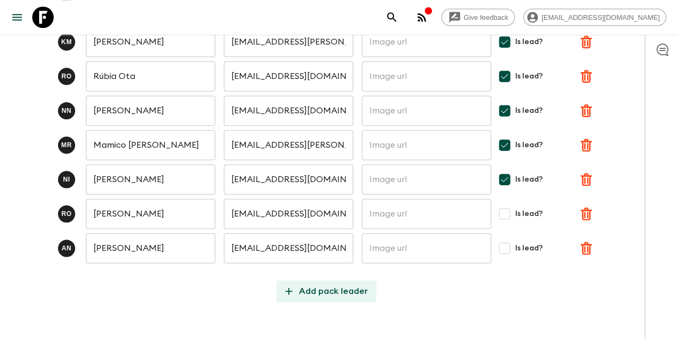
click at [353, 280] on button "Add pack leader" at bounding box center [326, 290] width 100 height 21
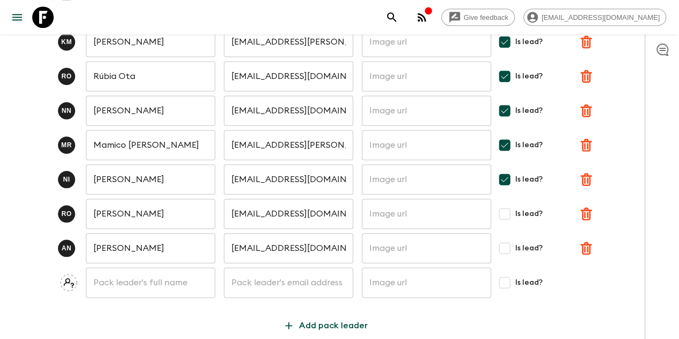
click at [161, 267] on input "text" at bounding box center [150, 282] width 129 height 30
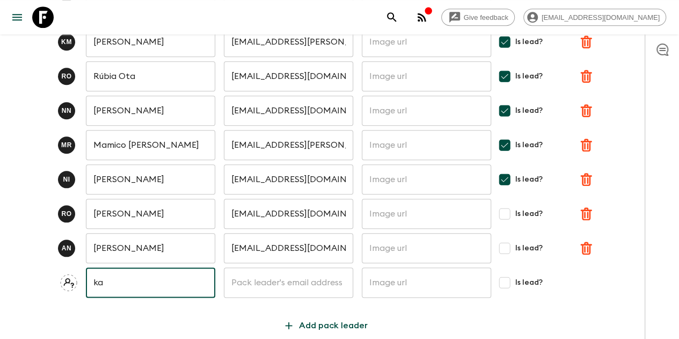
type input "k"
type input "[PERSON_NAME]"
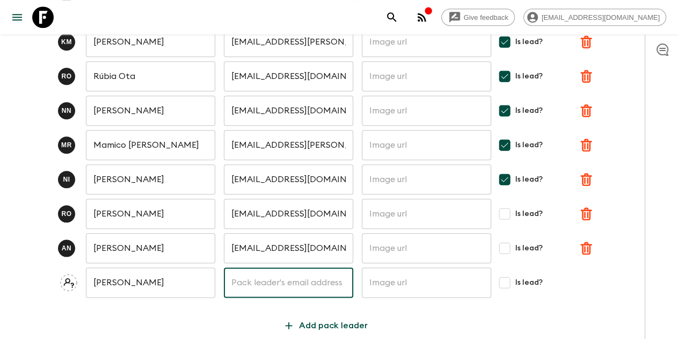
click at [304, 267] on input "text" at bounding box center [288, 282] width 129 height 30
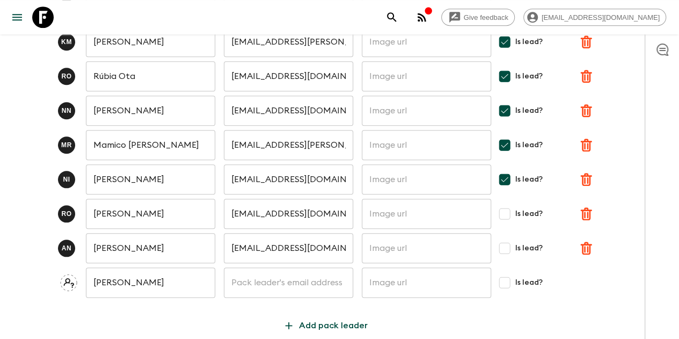
click at [274, 267] on input "text" at bounding box center [288, 282] width 129 height 30
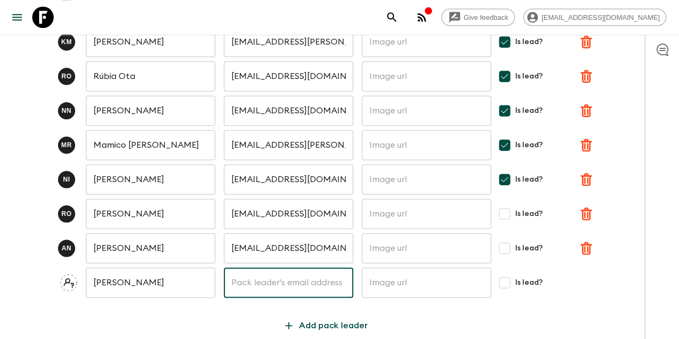
paste input "[EMAIL_ADDRESS][PERSON_NAME][DOMAIN_NAME]"
type input "[EMAIL_ADDRESS][PERSON_NAME][DOMAIN_NAME]"
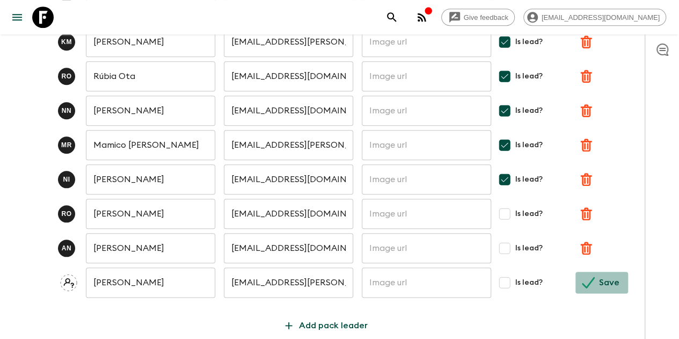
click at [602, 272] on button "Save" at bounding box center [601, 282] width 53 height 21
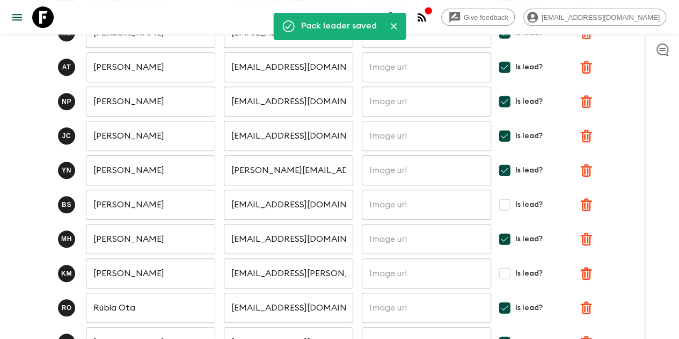
scroll to position [259, 0]
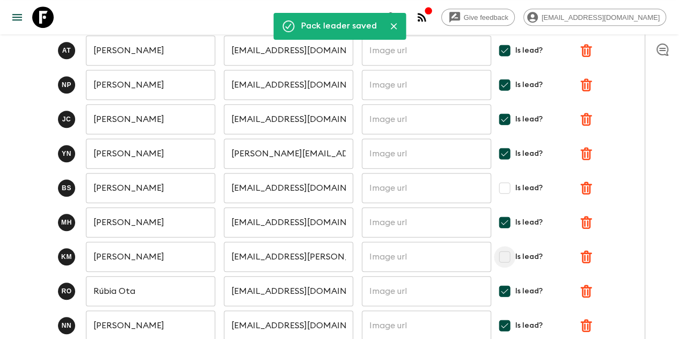
click at [515, 246] on input "Is lead?" at bounding box center [504, 256] width 21 height 21
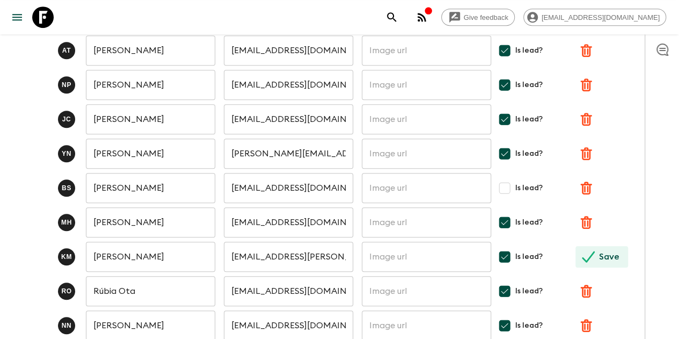
click at [612, 250] on p "Save" at bounding box center [609, 256] width 20 height 13
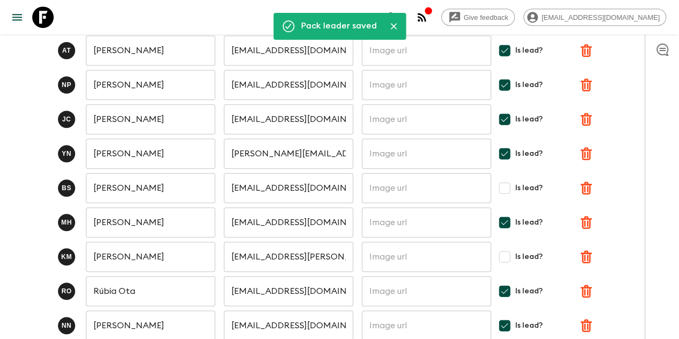
checkbox input "true"
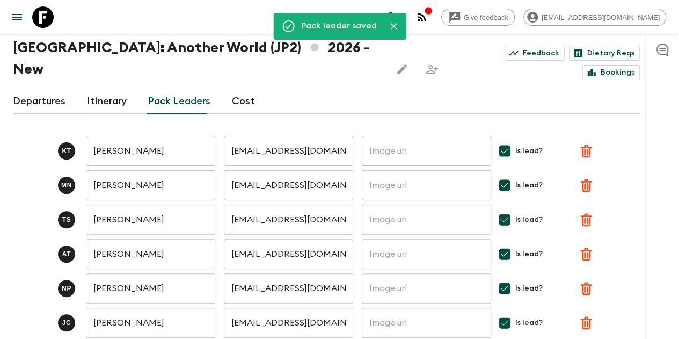
scroll to position [0, 0]
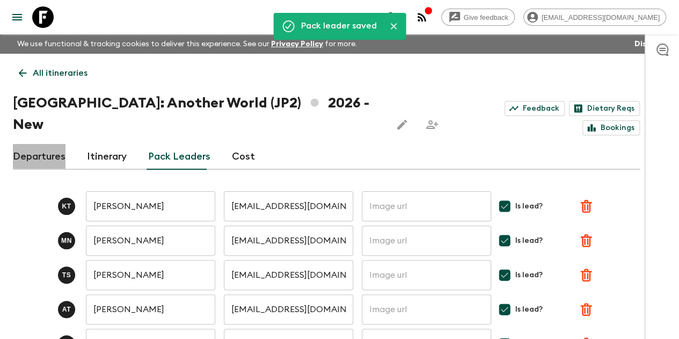
click at [57, 144] on link "Departures" at bounding box center [39, 157] width 53 height 26
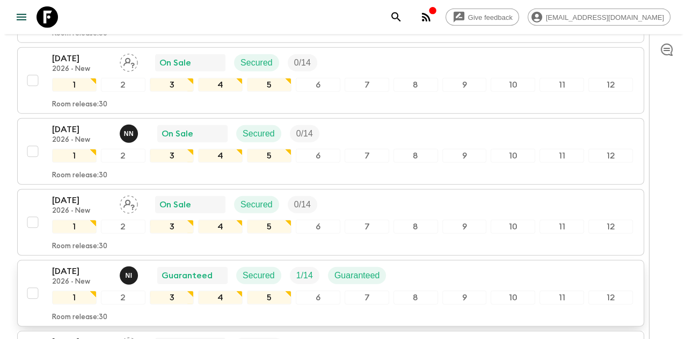
scroll to position [1375, 0]
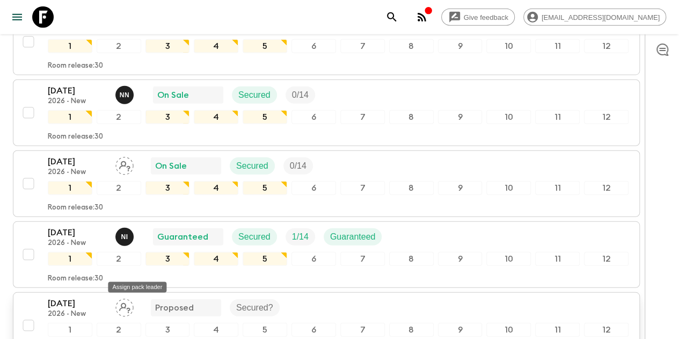
click at [130, 303] on icon "Assign pack leader" at bounding box center [124, 308] width 11 height 10
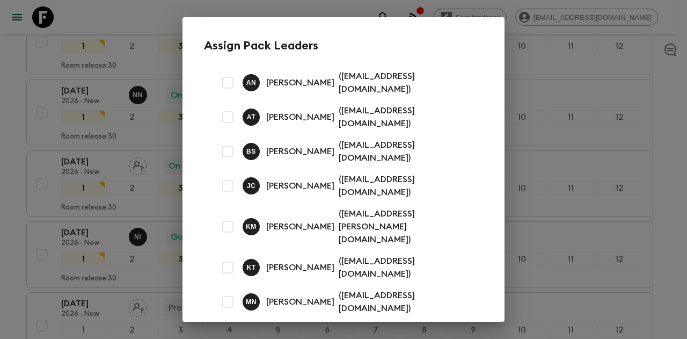
click at [0, 217] on div "Assign Pack Leaders A N [PERSON_NAME] ( [EMAIL_ADDRESS][DOMAIN_NAME] ) A T [PER…" at bounding box center [343, 169] width 687 height 339
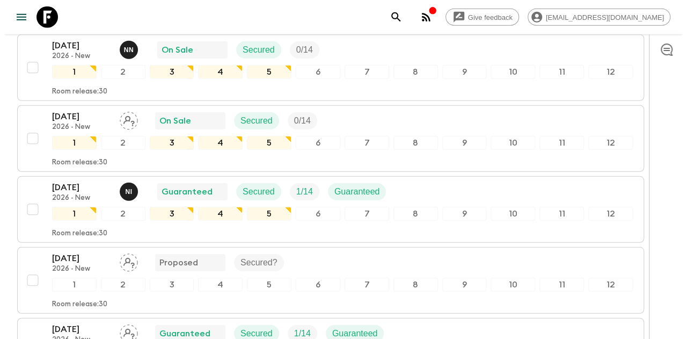
scroll to position [1482, 0]
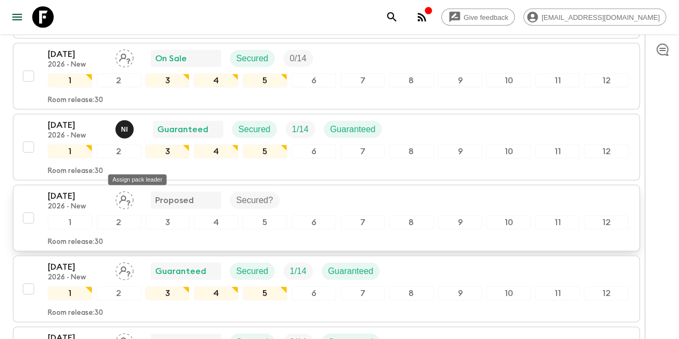
click at [130, 195] on icon "Assign pack leader" at bounding box center [124, 200] width 11 height 10
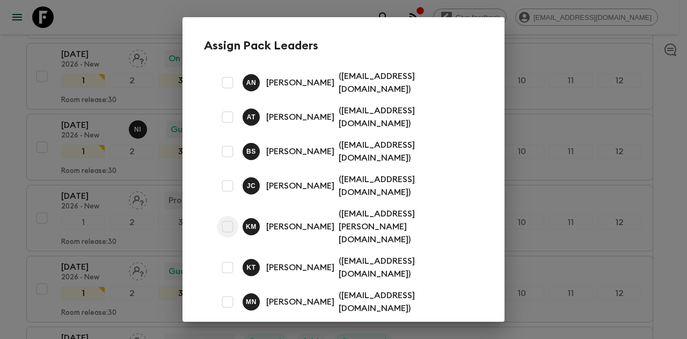
click at [223, 216] on input "checkbox" at bounding box center [227, 226] width 21 height 21
checkbox input "true"
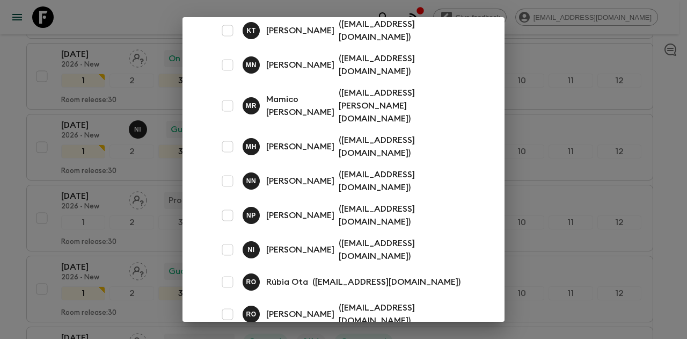
scroll to position [290, 0]
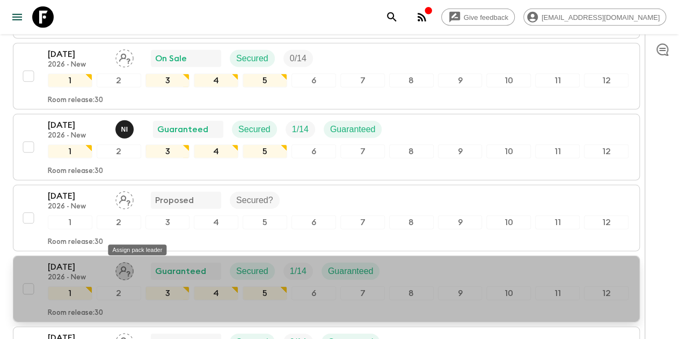
click at [134, 262] on icon "Assign pack leader" at bounding box center [124, 271] width 18 height 18
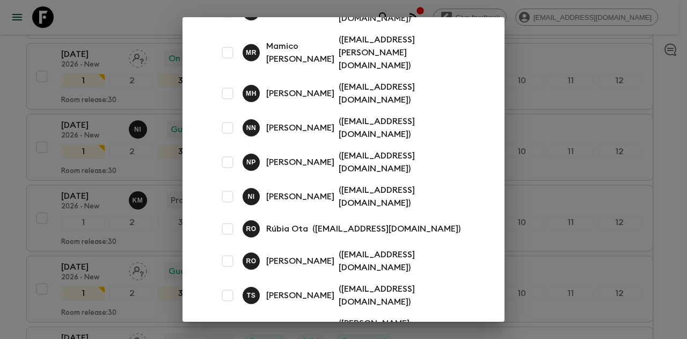
click at [225, 325] on input "checkbox" at bounding box center [227, 335] width 21 height 21
checkbox input "true"
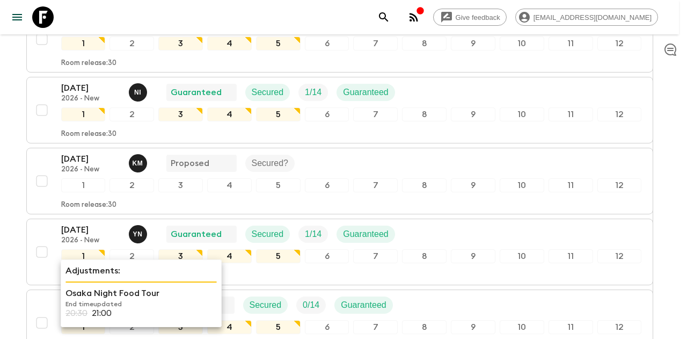
scroll to position [1536, 0]
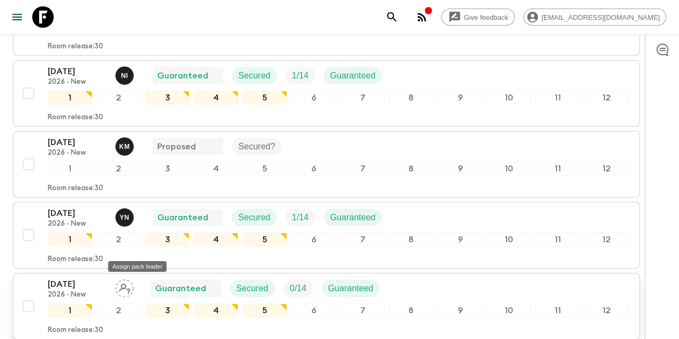
click at [134, 279] on icon "Assign pack leader" at bounding box center [124, 288] width 18 height 18
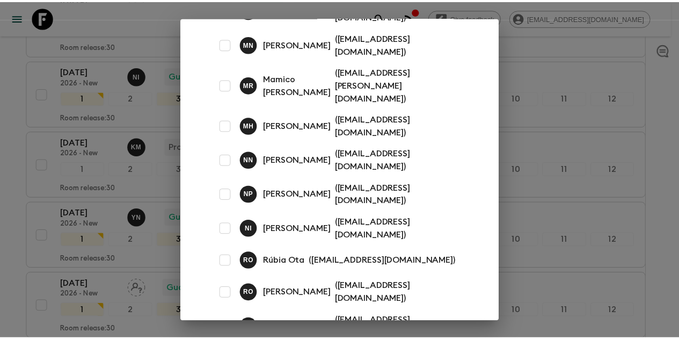
scroll to position [290, 0]
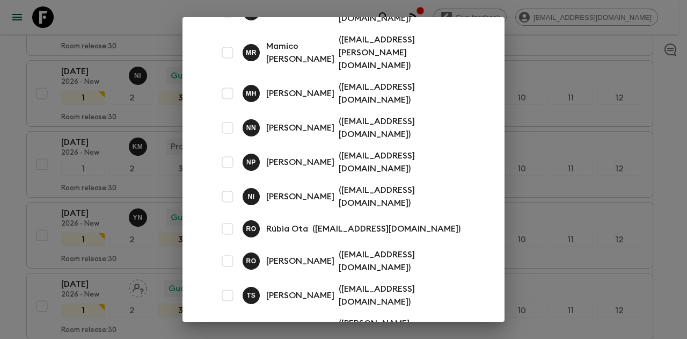
click at [230, 250] on input "checkbox" at bounding box center [227, 260] width 21 height 21
checkbox input "true"
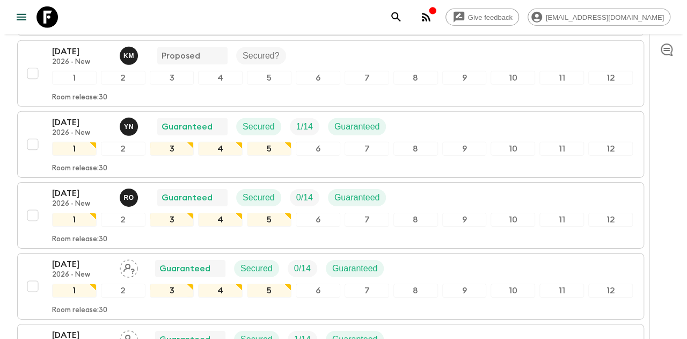
scroll to position [1643, 0]
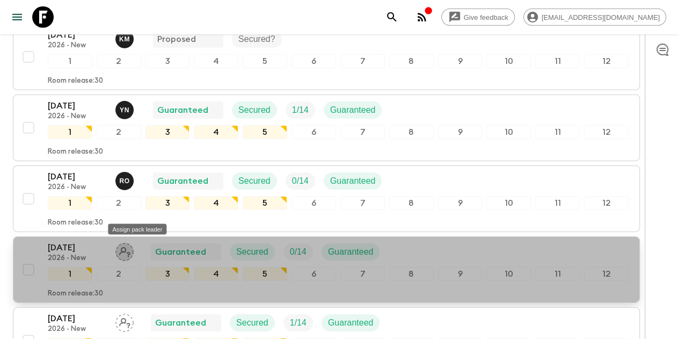
click at [134, 243] on icon "Assign pack leader" at bounding box center [124, 252] width 18 height 18
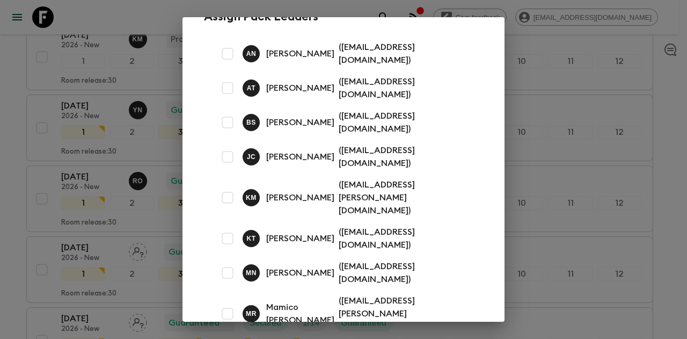
scroll to position [54, 0]
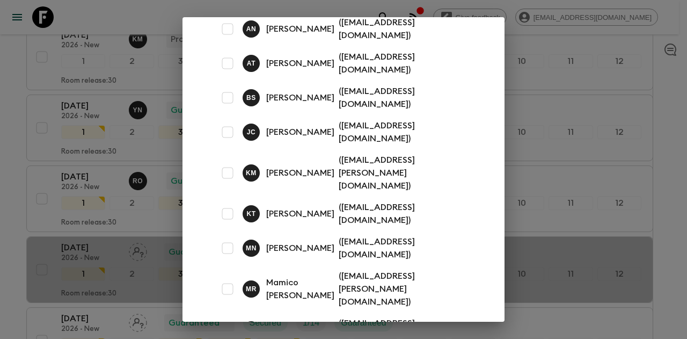
click at [86, 222] on div "Assign Pack Leaders A N [PERSON_NAME] ( [EMAIL_ADDRESS][DOMAIN_NAME] ) A T [PER…" at bounding box center [343, 169] width 687 height 339
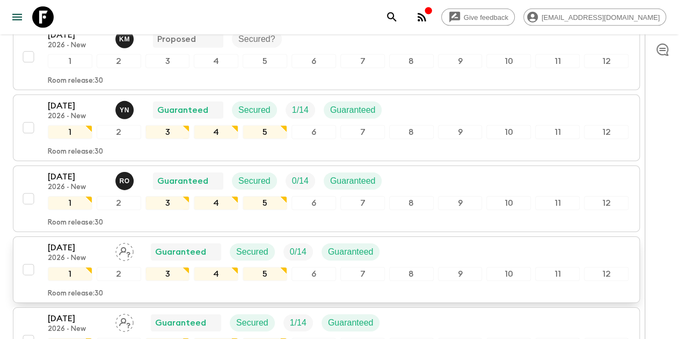
click at [130, 247] on icon "Assign pack leader" at bounding box center [124, 252] width 11 height 10
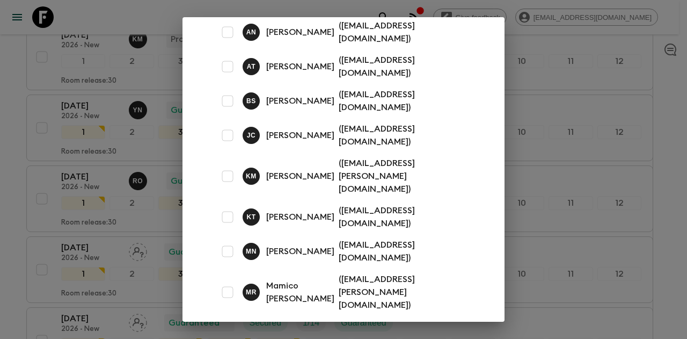
scroll to position [107, 0]
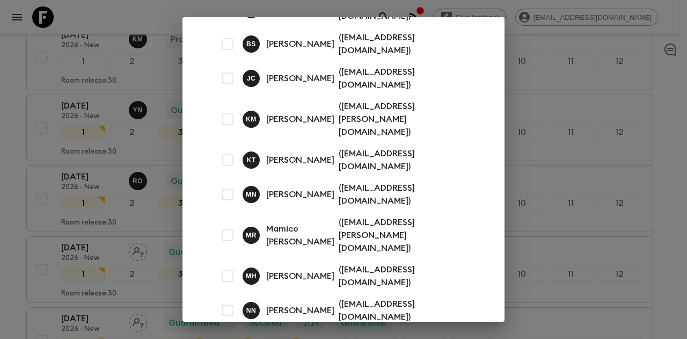
click at [231, 184] on input "checkbox" at bounding box center [227, 194] width 21 height 21
checkbox input "true"
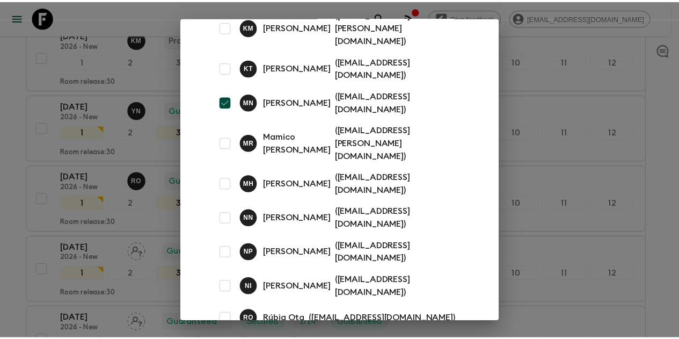
scroll to position [290, 0]
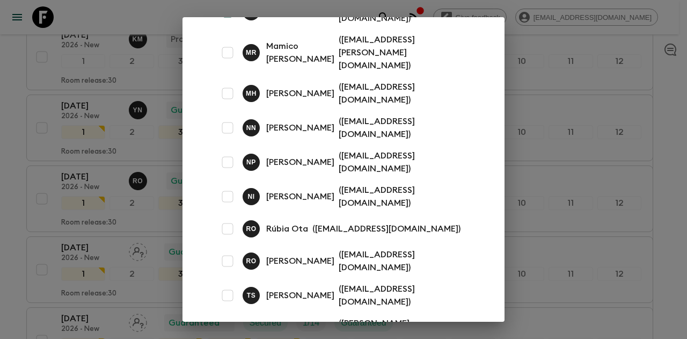
drag, startPoint x: 420, startPoint y: 288, endPoint x: 394, endPoint y: 267, distance: 33.2
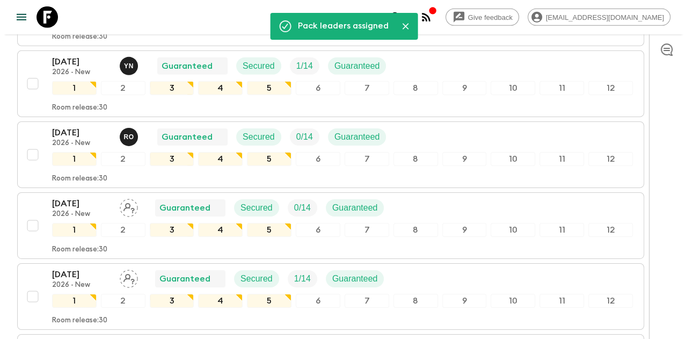
scroll to position [1697, 0]
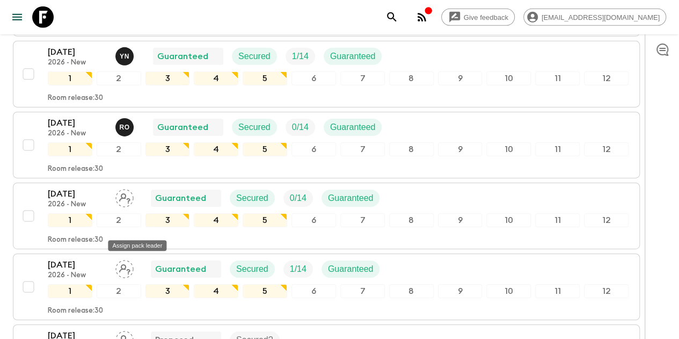
click at [140, 233] on div "Assign pack leader" at bounding box center [137, 241] width 61 height 19
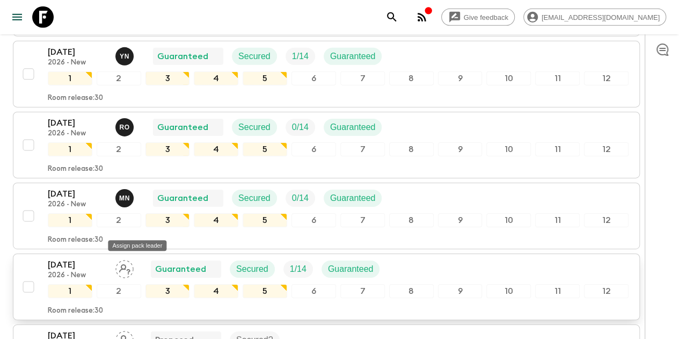
click at [134, 260] on icon "Assign pack leader" at bounding box center [124, 269] width 18 height 18
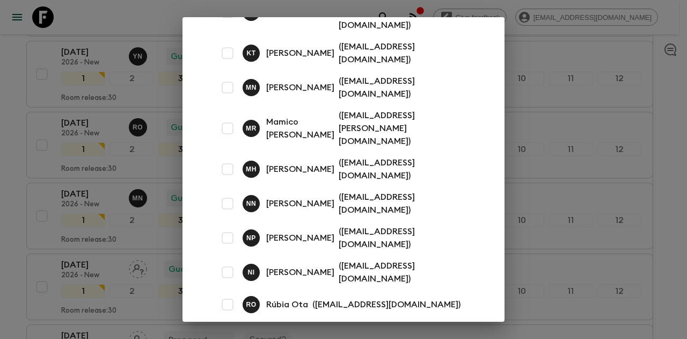
scroll to position [215, 0]
click at [224, 226] on input "checkbox" at bounding box center [227, 236] width 21 height 21
checkbox input "true"
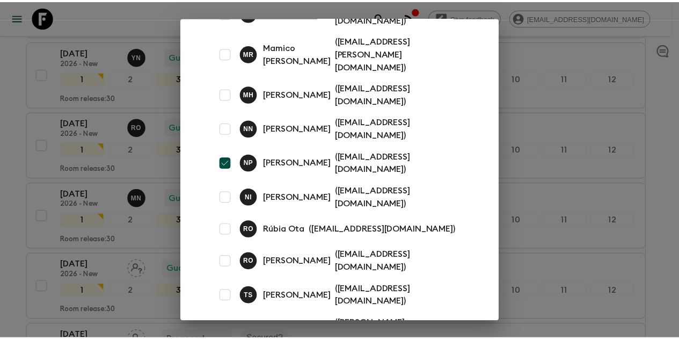
scroll to position [290, 0]
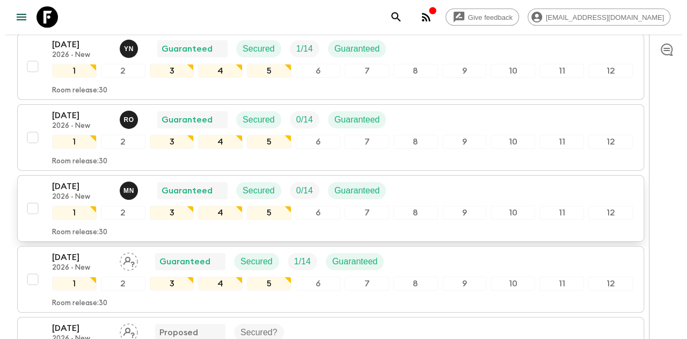
scroll to position [1804, 0]
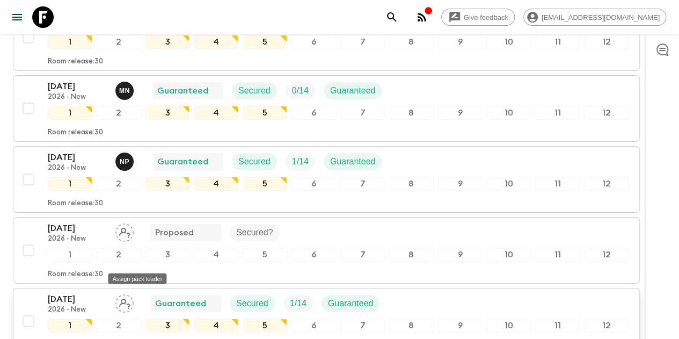
click at [137, 266] on div "Assign pack leader" at bounding box center [137, 275] width 61 height 19
click at [134, 294] on icon "Assign pack leader" at bounding box center [124, 303] width 18 height 18
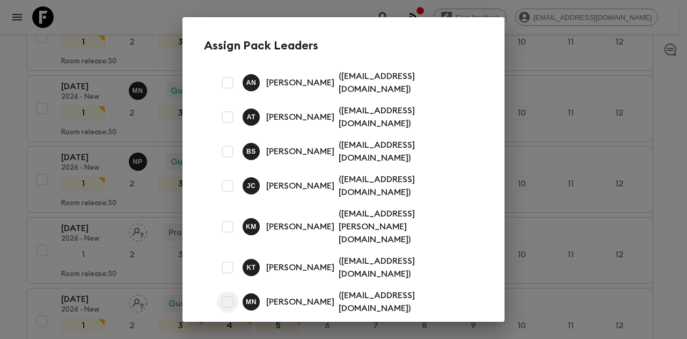
click at [230, 291] on input "checkbox" at bounding box center [227, 301] width 21 height 21
checkbox input "true"
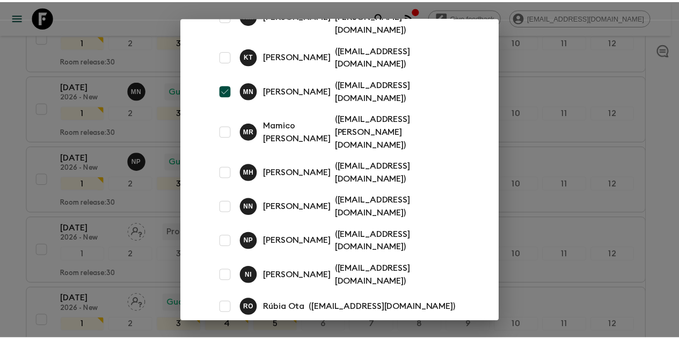
scroll to position [268, 0]
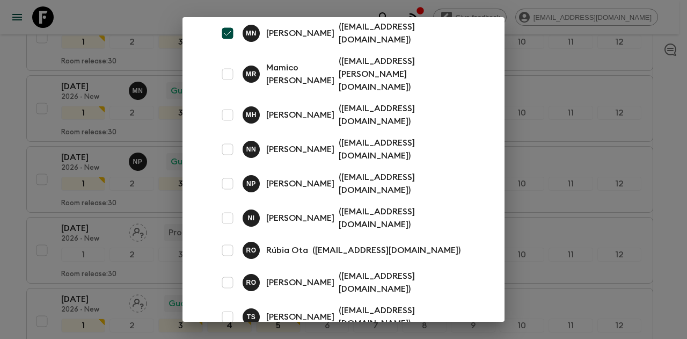
drag, startPoint x: 411, startPoint y: 305, endPoint x: 219, endPoint y: 277, distance: 194.1
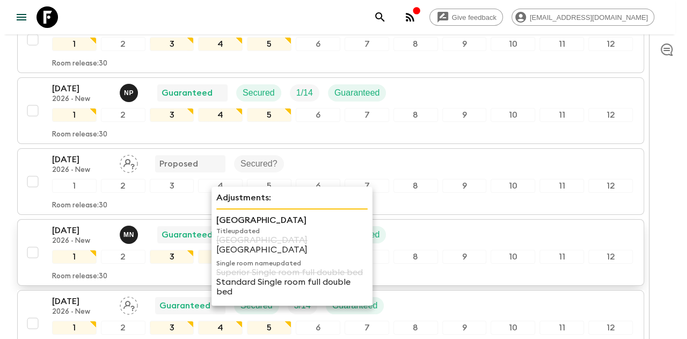
scroll to position [1911, 0]
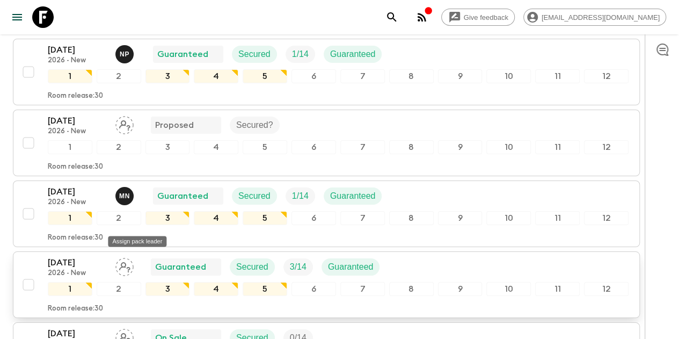
click at [134, 258] on icon "Assign pack leader" at bounding box center [124, 267] width 18 height 18
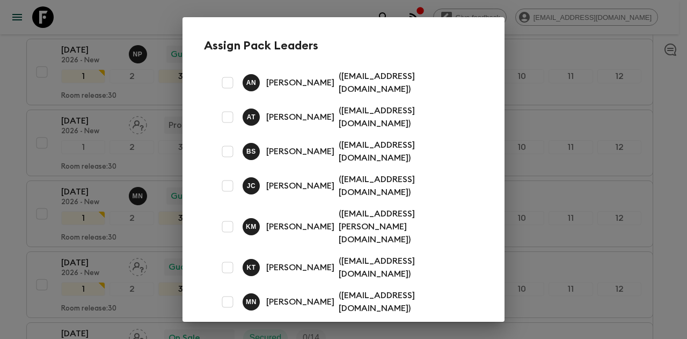
scroll to position [107, 0]
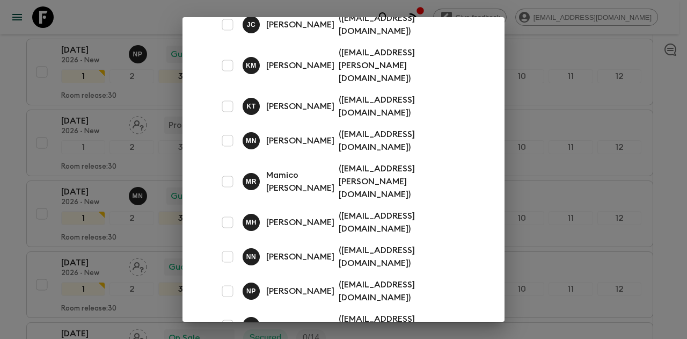
click at [226, 314] on input "checkbox" at bounding box center [227, 324] width 21 height 21
checkbox input "true"
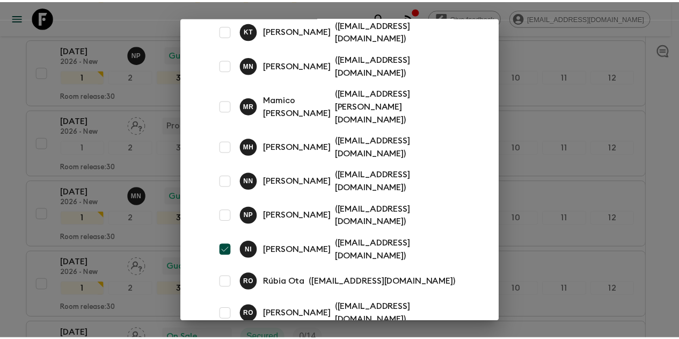
scroll to position [290, 0]
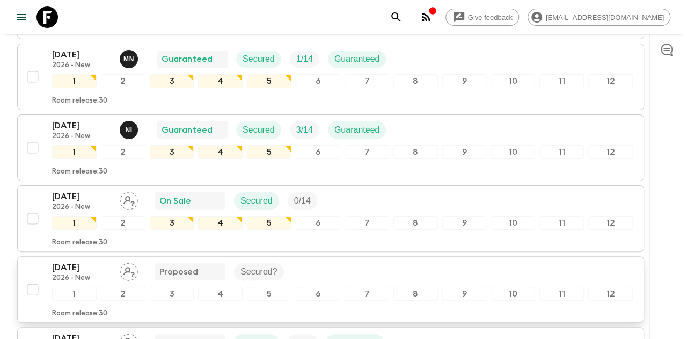
scroll to position [2072, 0]
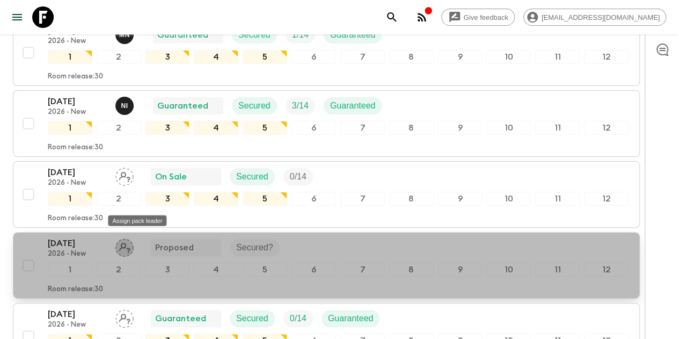
click at [130, 243] on icon "Assign pack leader" at bounding box center [124, 248] width 11 height 10
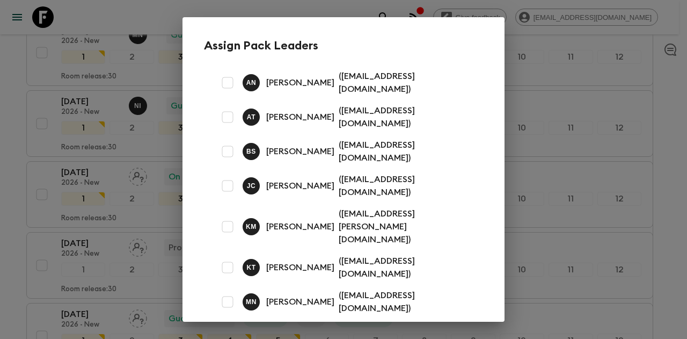
click at [116, 145] on div "Assign Pack Leaders A N [PERSON_NAME] ( [EMAIL_ADDRESS][DOMAIN_NAME] ) A T [PER…" at bounding box center [343, 169] width 687 height 339
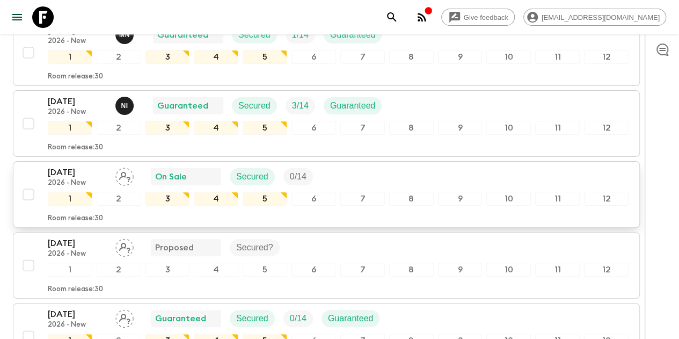
click at [134, 167] on icon "Assign pack leader" at bounding box center [124, 176] width 18 height 18
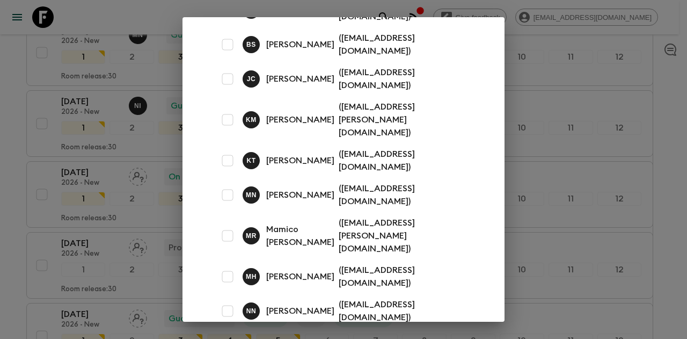
scroll to position [107, 0]
click at [223, 184] on input "checkbox" at bounding box center [227, 194] width 21 height 21
checkbox input "true"
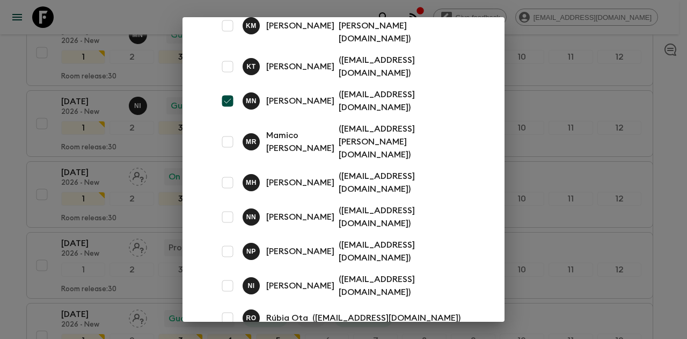
scroll to position [268, 0]
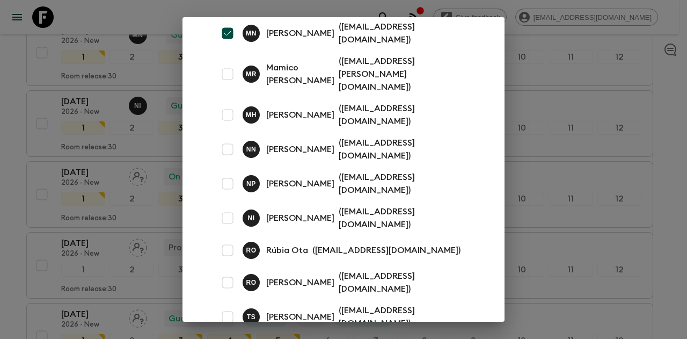
drag, startPoint x: 428, startPoint y: 302, endPoint x: 153, endPoint y: 251, distance: 278.9
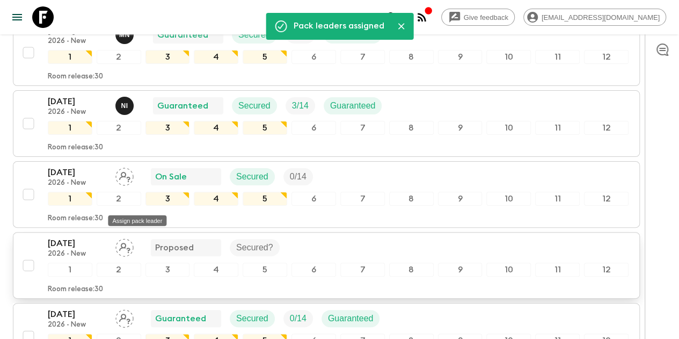
click at [130, 243] on icon "Assign pack leader" at bounding box center [124, 248] width 11 height 10
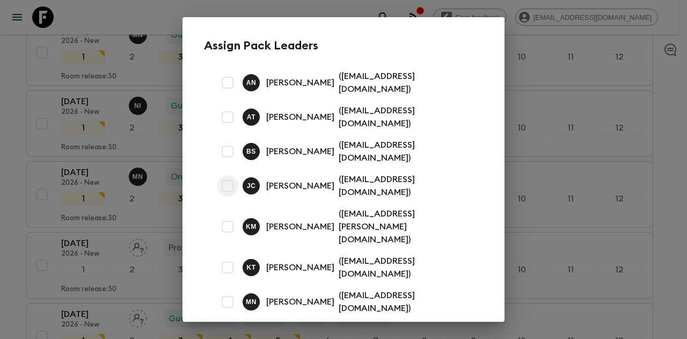
click at [225, 175] on input "checkbox" at bounding box center [227, 185] width 21 height 21
checkbox input "true"
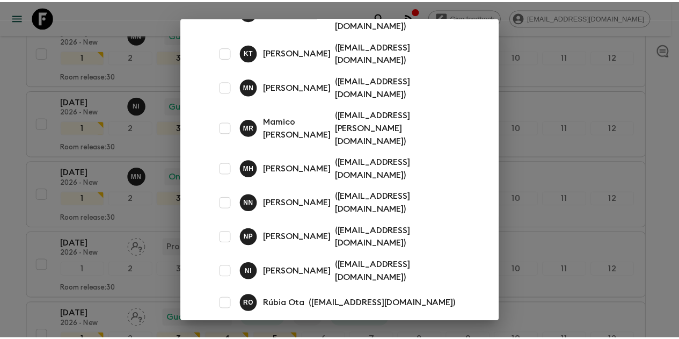
scroll to position [290, 0]
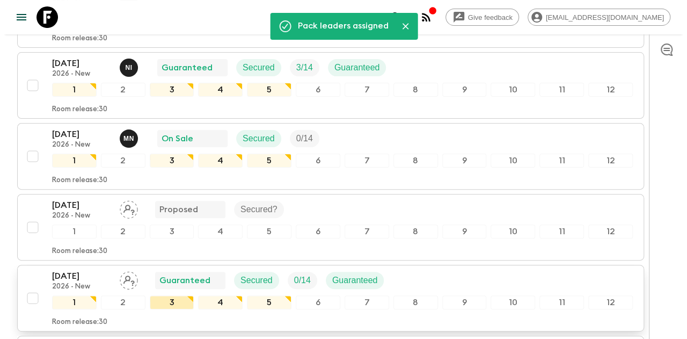
scroll to position [2126, 0]
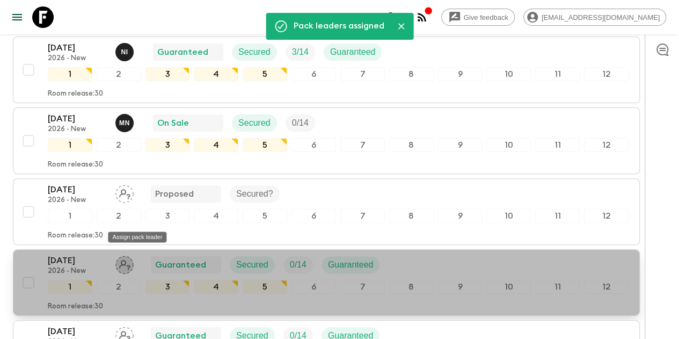
click at [134, 255] on icon "Assign pack leader" at bounding box center [124, 264] width 18 height 18
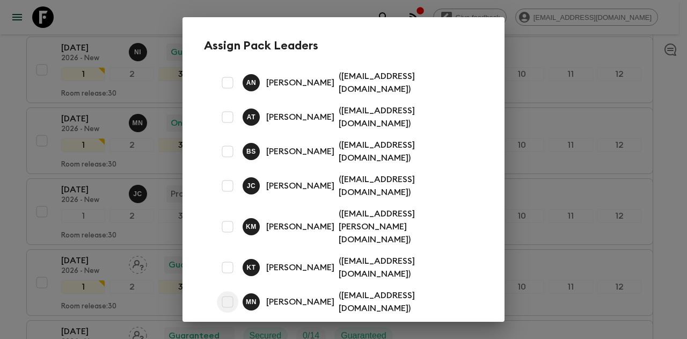
click at [226, 291] on input "checkbox" at bounding box center [227, 301] width 21 height 21
checkbox input "true"
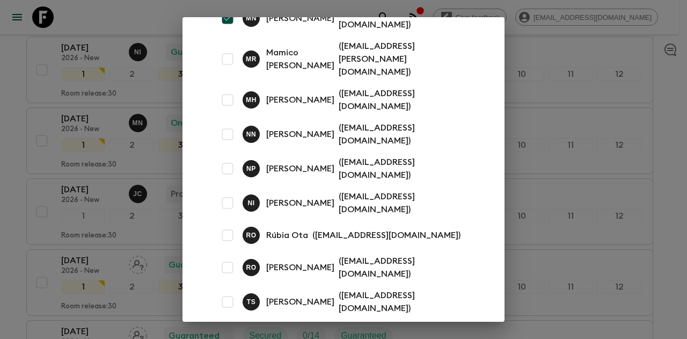
scroll to position [290, 0]
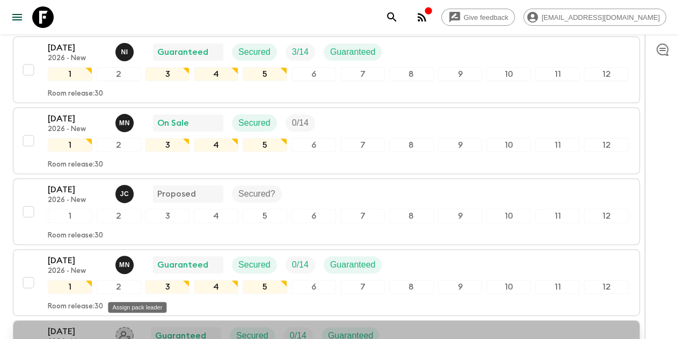
click at [134, 326] on icon "Assign pack leader" at bounding box center [124, 335] width 18 height 18
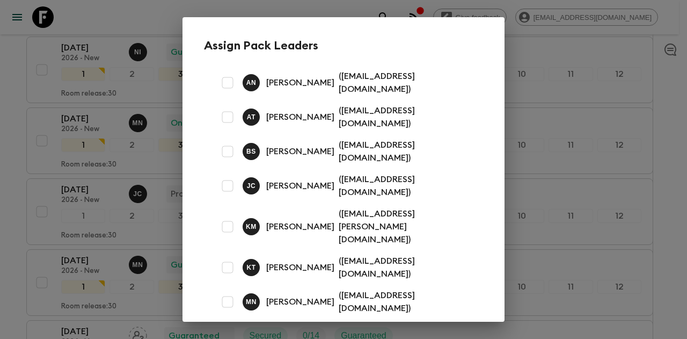
click at [223, 175] on input "checkbox" at bounding box center [227, 185] width 21 height 21
checkbox input "true"
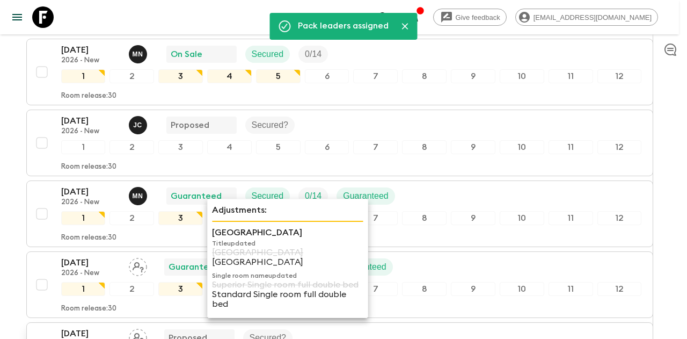
scroll to position [2233, 0]
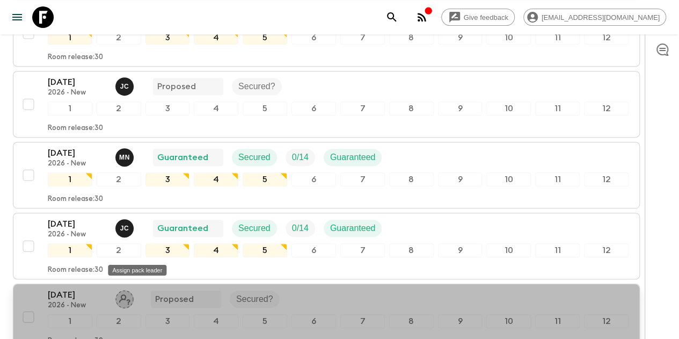
click at [134, 290] on icon "Assign pack leader" at bounding box center [124, 299] width 18 height 18
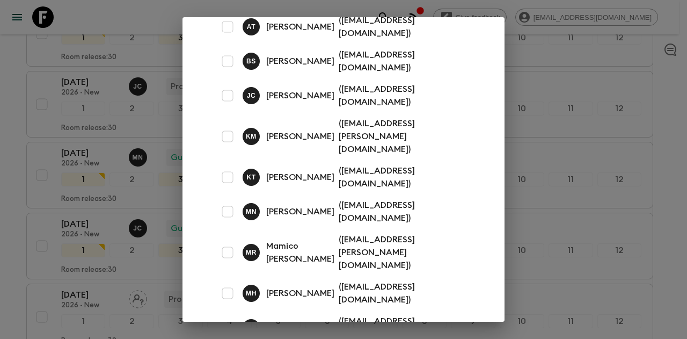
scroll to position [107, 0]
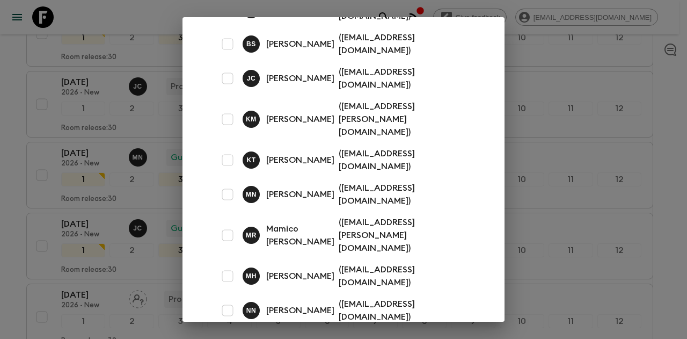
click at [222, 334] on input "checkbox" at bounding box center [227, 344] width 21 height 21
checkbox input "true"
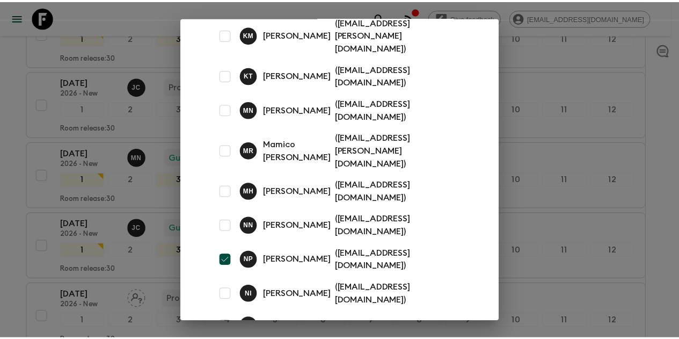
scroll to position [268, 0]
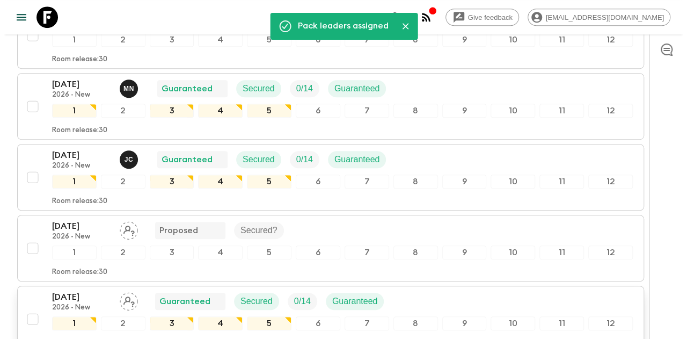
scroll to position [2341, 0]
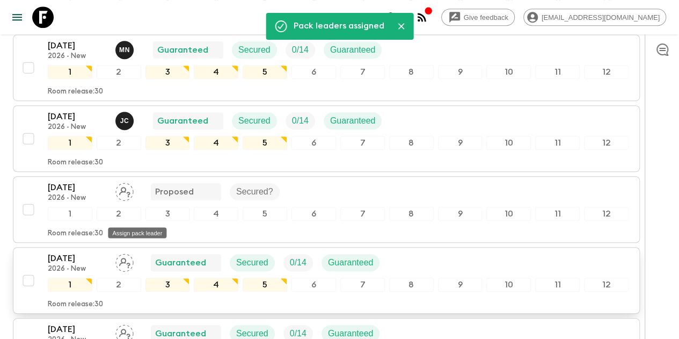
click at [130, 258] on icon "Assign pack leader" at bounding box center [124, 263] width 11 height 10
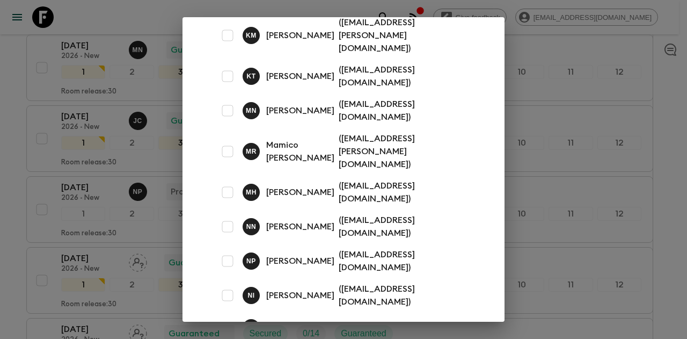
scroll to position [215, 0]
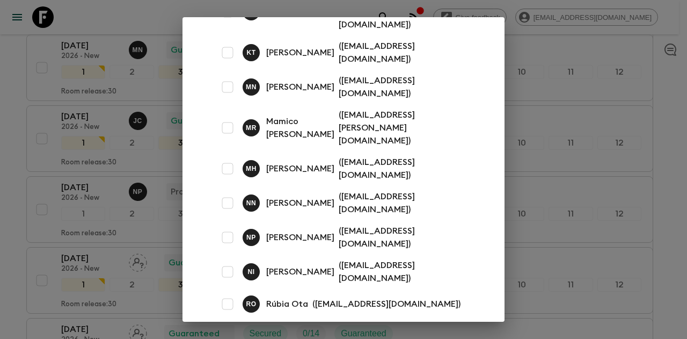
click at [223, 325] on input "checkbox" at bounding box center [227, 335] width 21 height 21
checkbox input "true"
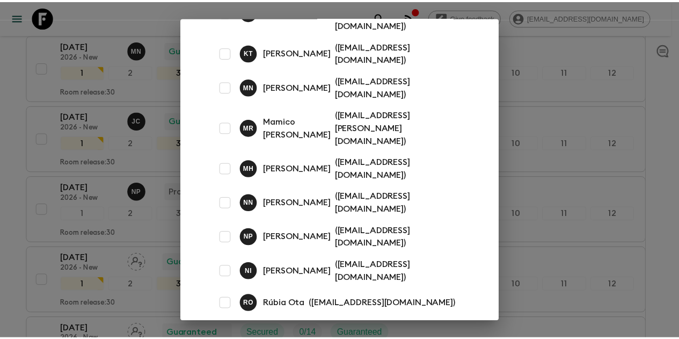
scroll to position [290, 0]
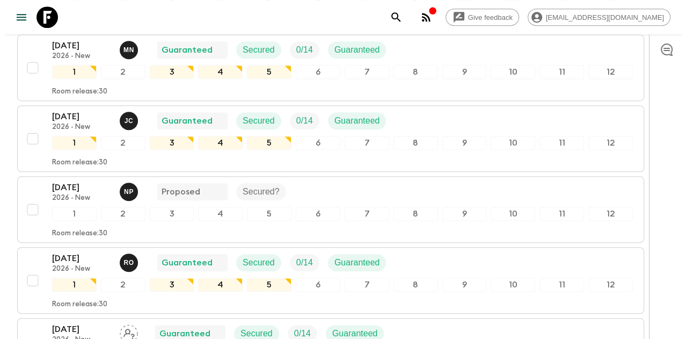
scroll to position [2394, 0]
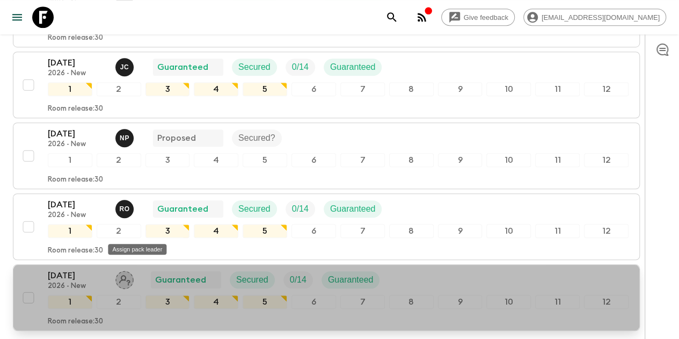
click at [130, 275] on icon "Assign pack leader" at bounding box center [124, 280] width 11 height 10
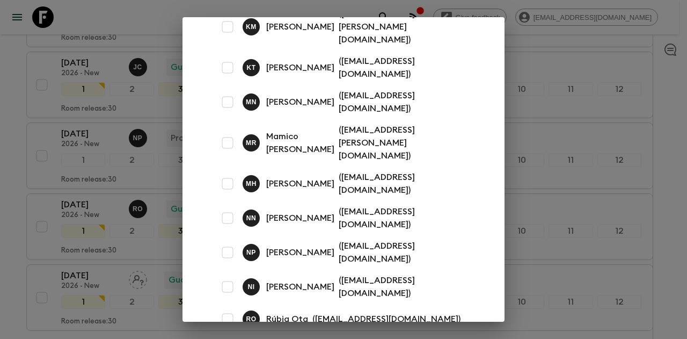
scroll to position [215, 0]
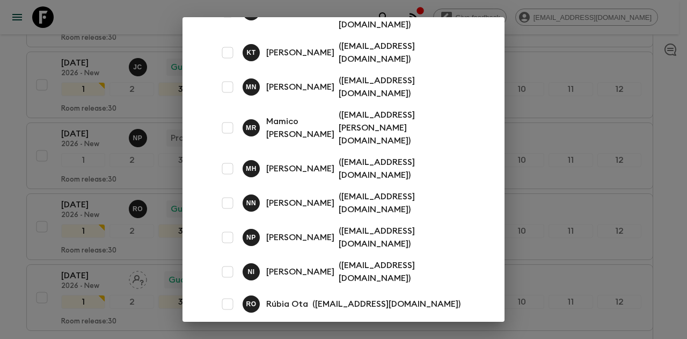
click at [230, 325] on input "checkbox" at bounding box center [227, 335] width 21 height 21
checkbox input "true"
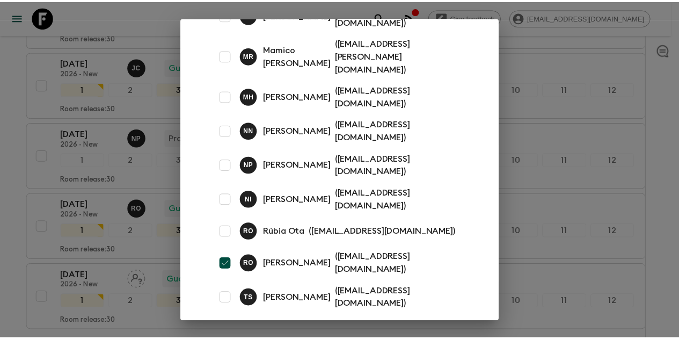
scroll to position [290, 0]
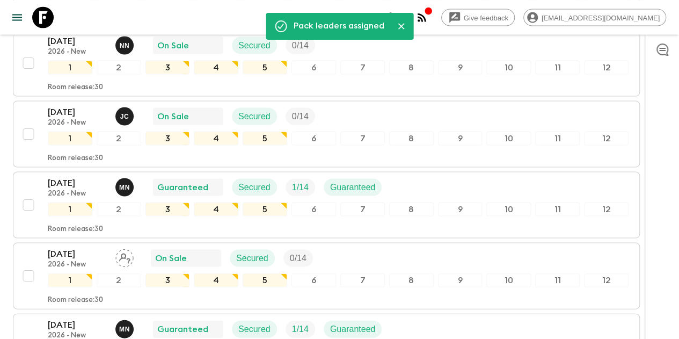
scroll to position [999, 0]
